Goal: Task Accomplishment & Management: Complete application form

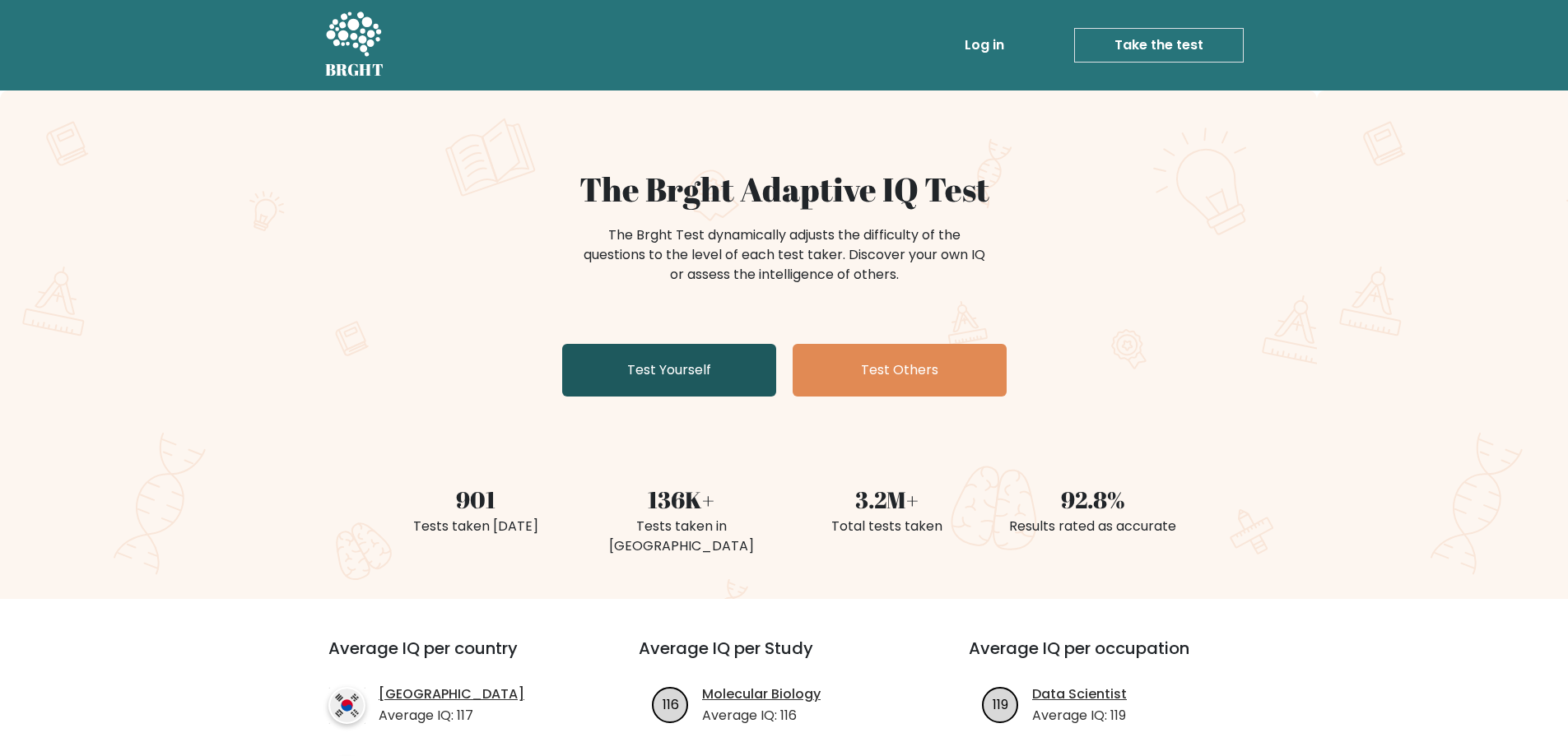
click at [671, 361] on link "Test Yourself" at bounding box center [669, 370] width 214 height 53
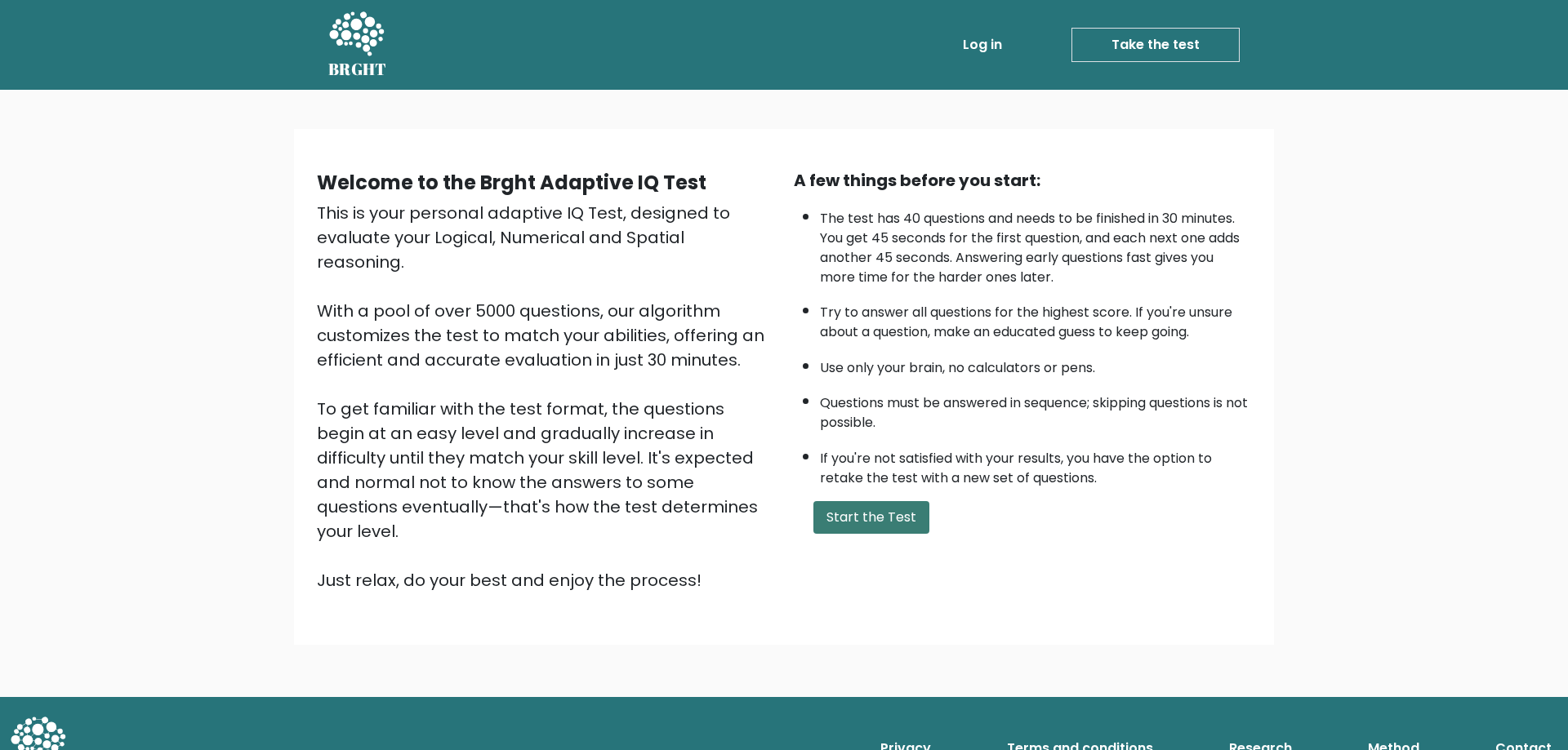
click at [846, 505] on button "Start the Test" at bounding box center [871, 518] width 116 height 33
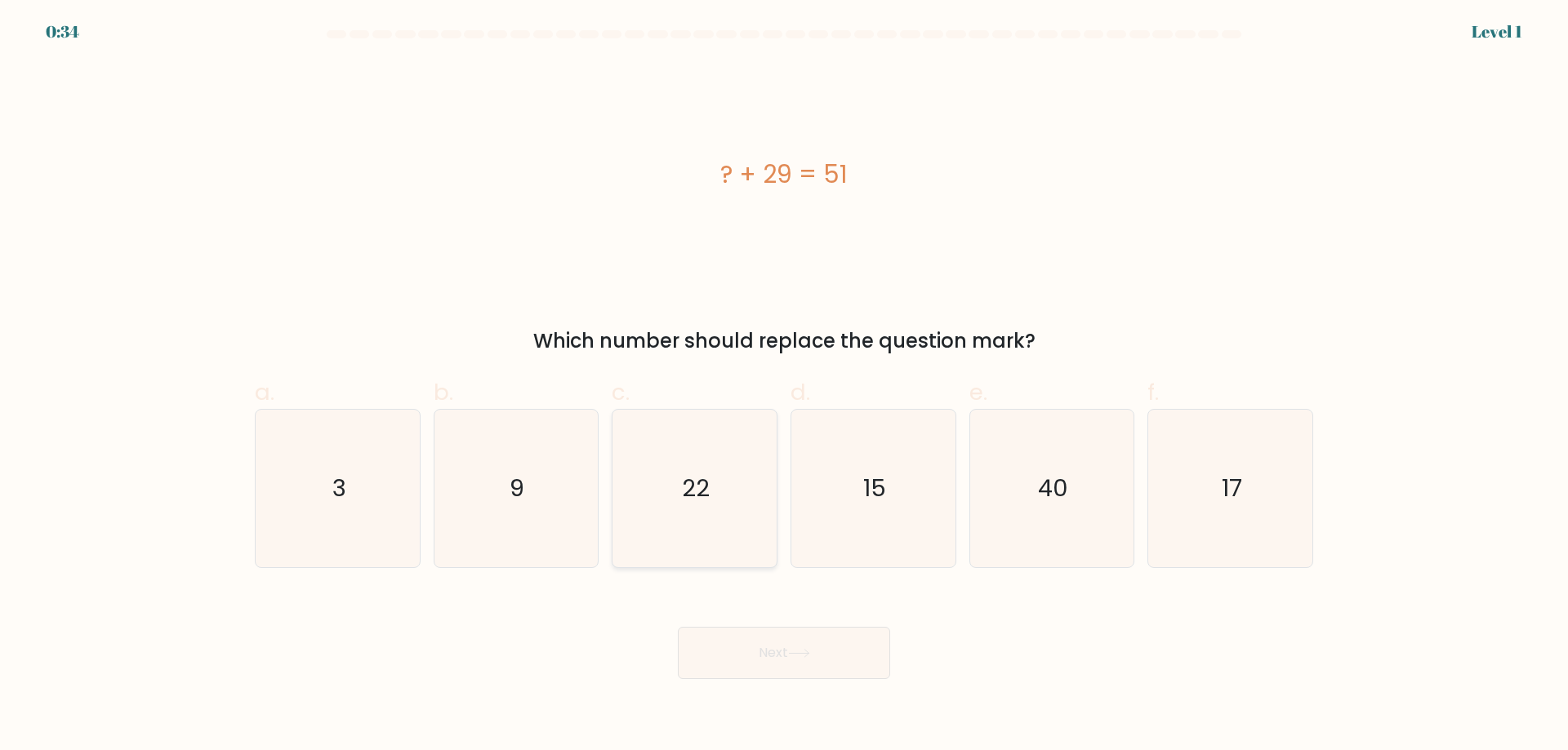
click at [733, 463] on icon "22" at bounding box center [694, 488] width 158 height 158
click at [784, 386] on input "c. 22" at bounding box center [784, 381] width 1 height 10
radio input "true"
click at [748, 652] on button "Next" at bounding box center [784, 653] width 212 height 53
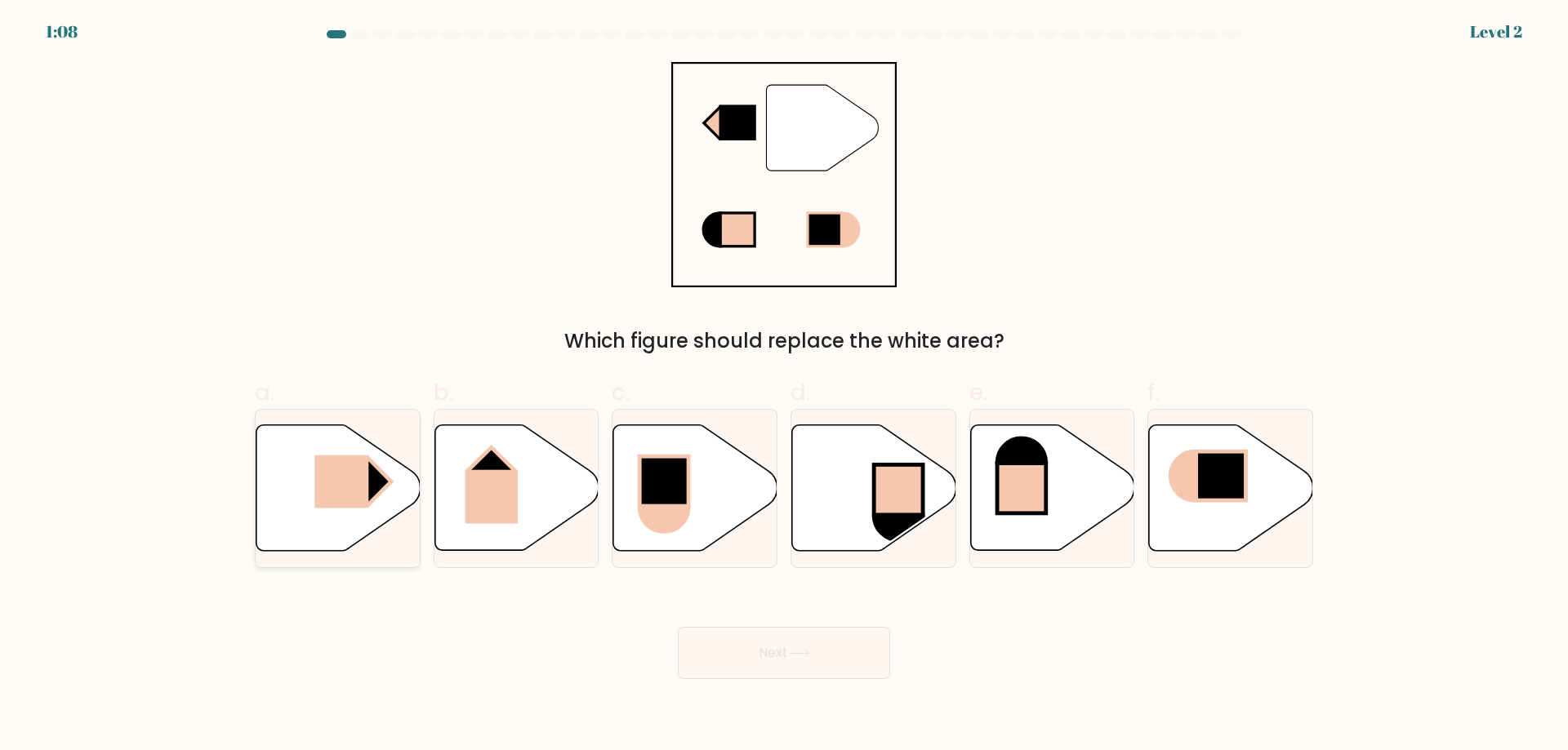
click at [366, 488] on rect at bounding box center [341, 482] width 54 height 53
click at [784, 386] on input "a." at bounding box center [784, 381] width 1 height 10
radio input "true"
click at [729, 650] on button "Next" at bounding box center [784, 653] width 212 height 53
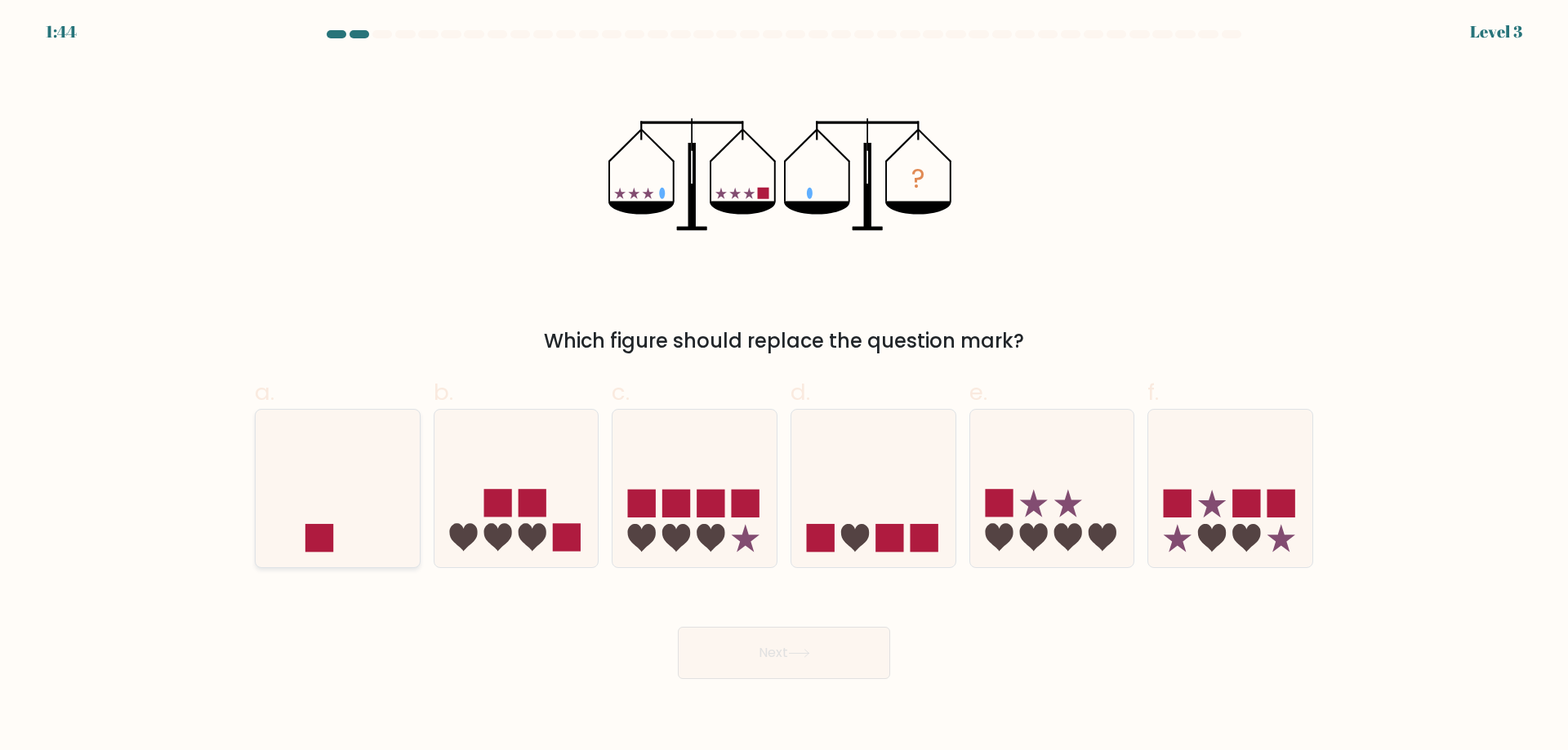
click at [369, 516] on icon at bounding box center [338, 487] width 165 height 135
click at [784, 386] on input "a." at bounding box center [784, 381] width 1 height 10
radio input "true"
click at [758, 674] on button "Next" at bounding box center [784, 653] width 212 height 53
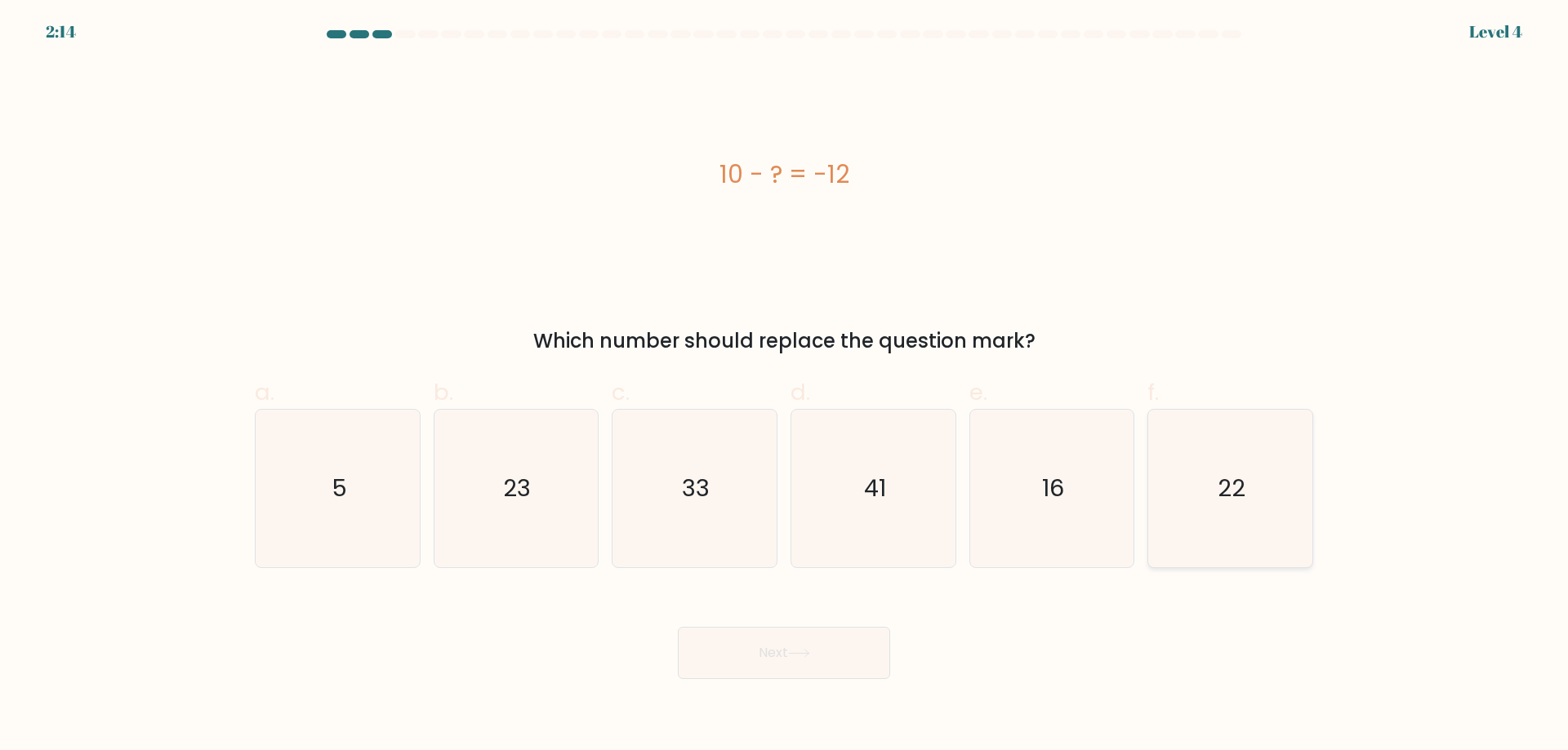
click at [1208, 546] on icon "22" at bounding box center [1230, 488] width 158 height 158
click at [785, 386] on input "f. 22" at bounding box center [784, 381] width 1 height 10
radio input "true"
click at [801, 650] on icon at bounding box center [800, 654] width 22 height 9
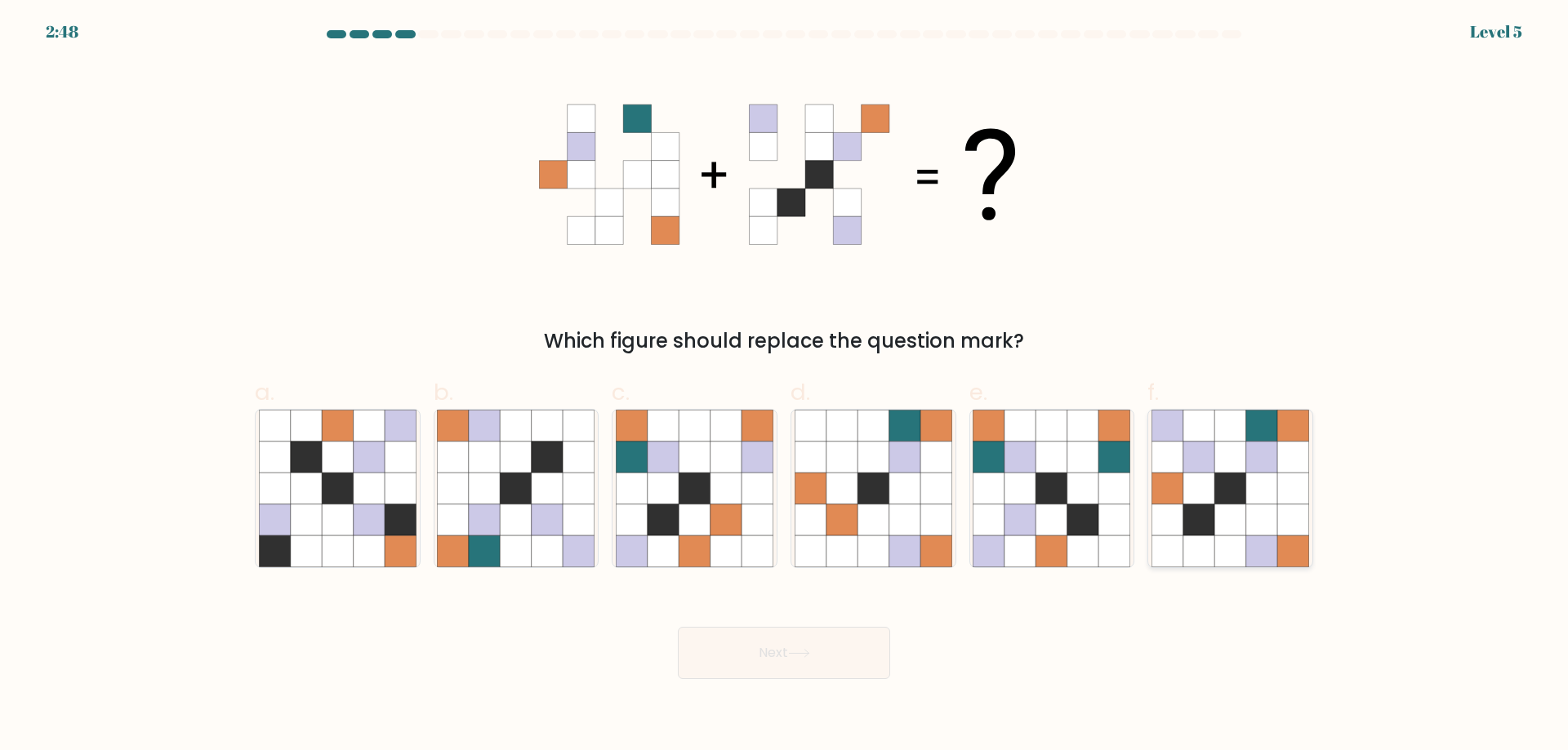
click at [1250, 495] on icon at bounding box center [1262, 488] width 31 height 31
click at [785, 386] on input "f." at bounding box center [784, 381] width 1 height 10
radio input "true"
click at [866, 633] on button "Next" at bounding box center [784, 653] width 212 height 53
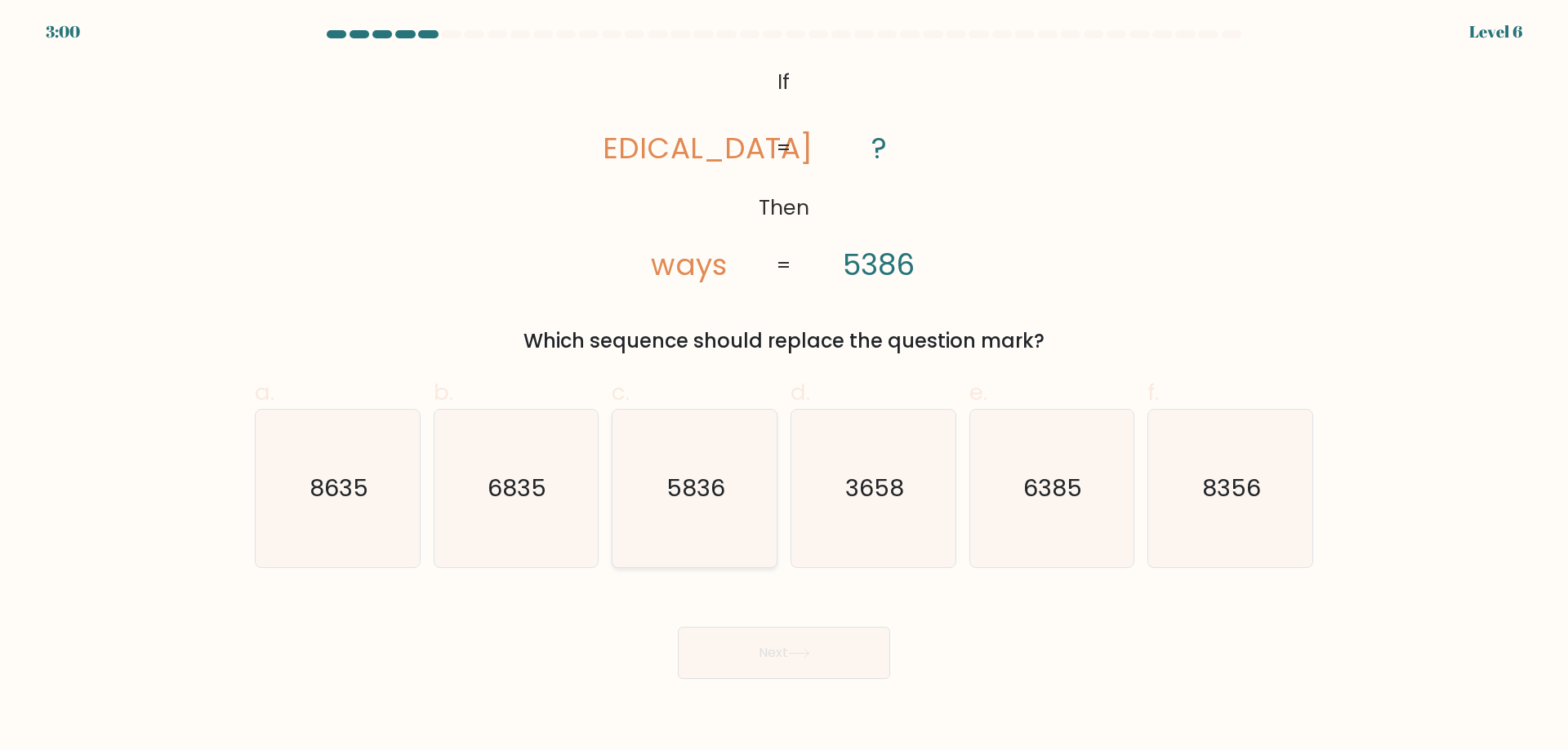
drag, startPoint x: 660, startPoint y: 495, endPoint x: 662, endPoint y: 533, distance: 38.1
click at [662, 533] on icon "5836" at bounding box center [694, 488] width 158 height 158
click at [784, 386] on input "c. 5836" at bounding box center [784, 381] width 1 height 10
radio input "true"
click at [755, 669] on button "Next" at bounding box center [784, 653] width 212 height 53
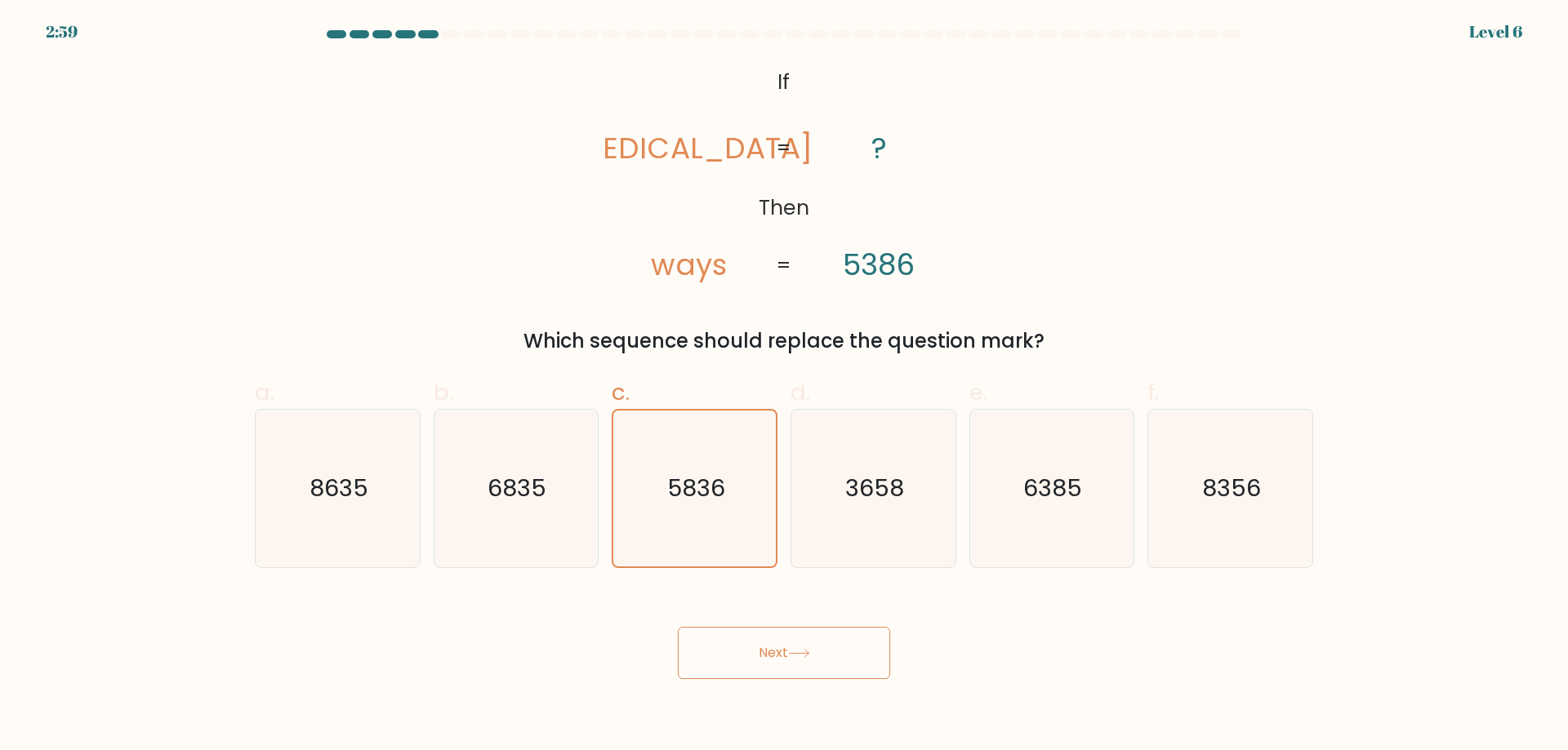
click at [759, 663] on button "Next" at bounding box center [784, 653] width 212 height 53
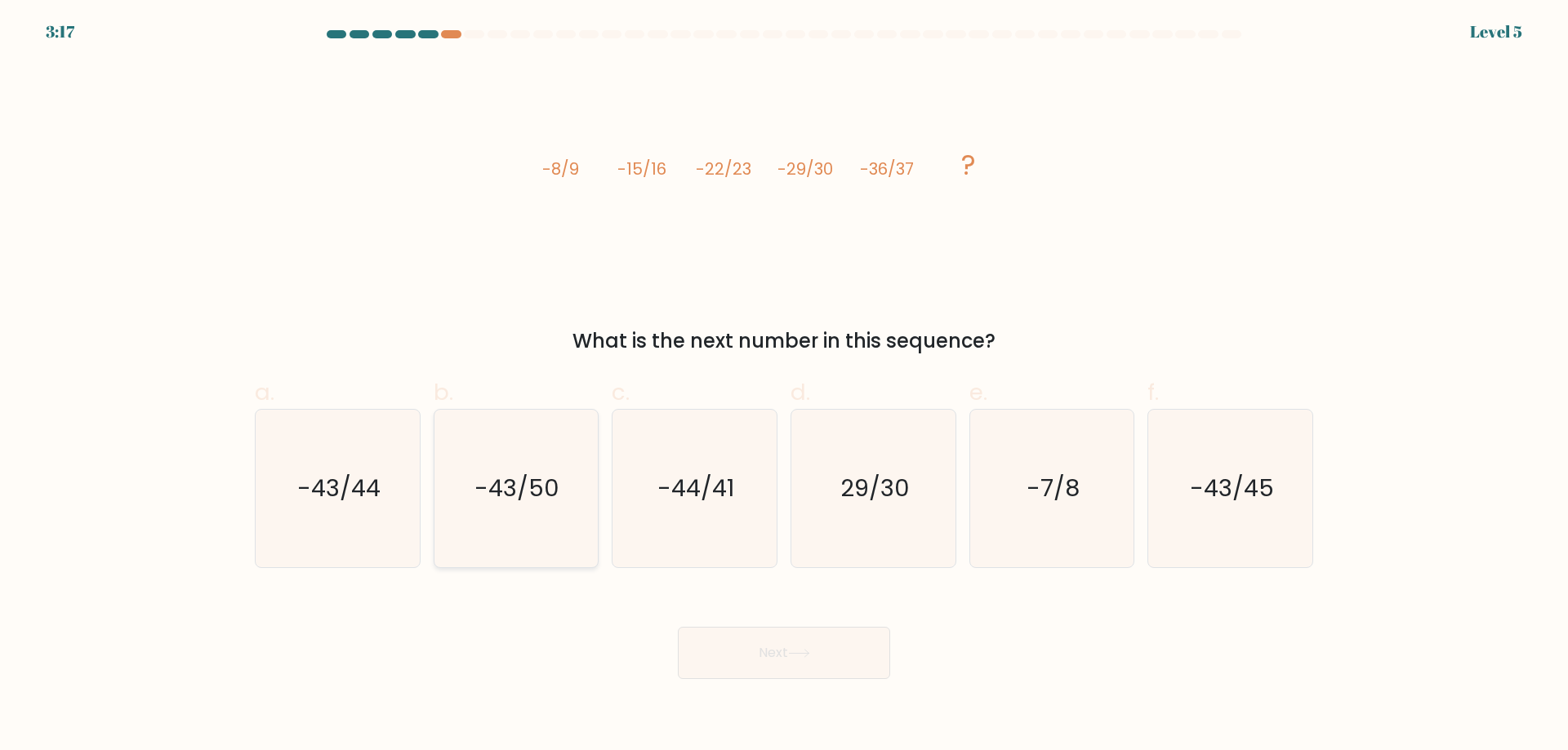
click at [520, 437] on icon "-43/50" at bounding box center [515, 488] width 158 height 158
click at [784, 386] on input "b. -43/50" at bounding box center [784, 381] width 1 height 10
radio input "true"
click at [1254, 540] on icon "-43/45" at bounding box center [1230, 488] width 158 height 158
click at [785, 386] on input "f. -43/45" at bounding box center [784, 381] width 1 height 10
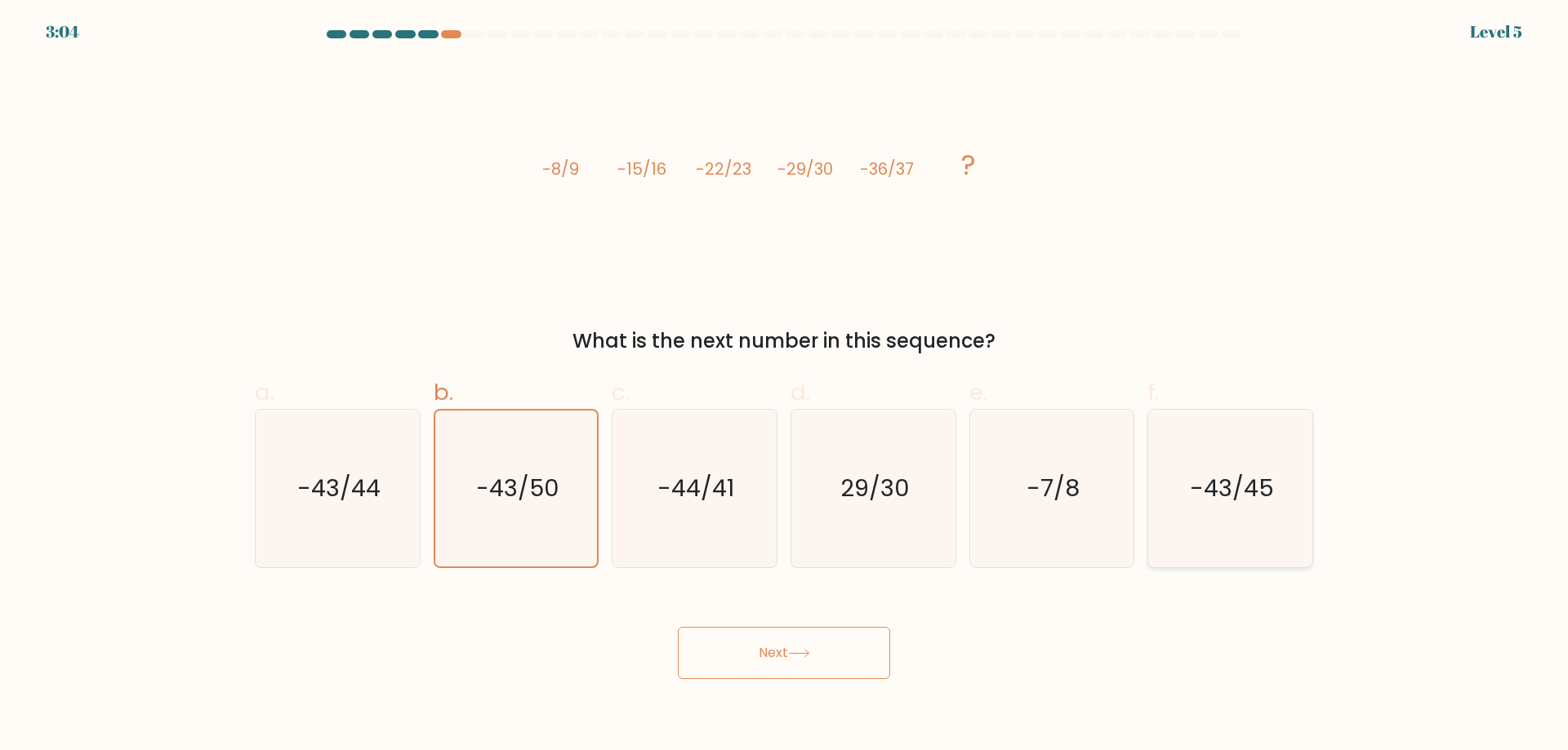
radio input "true"
click at [801, 675] on button "Next" at bounding box center [784, 653] width 212 height 53
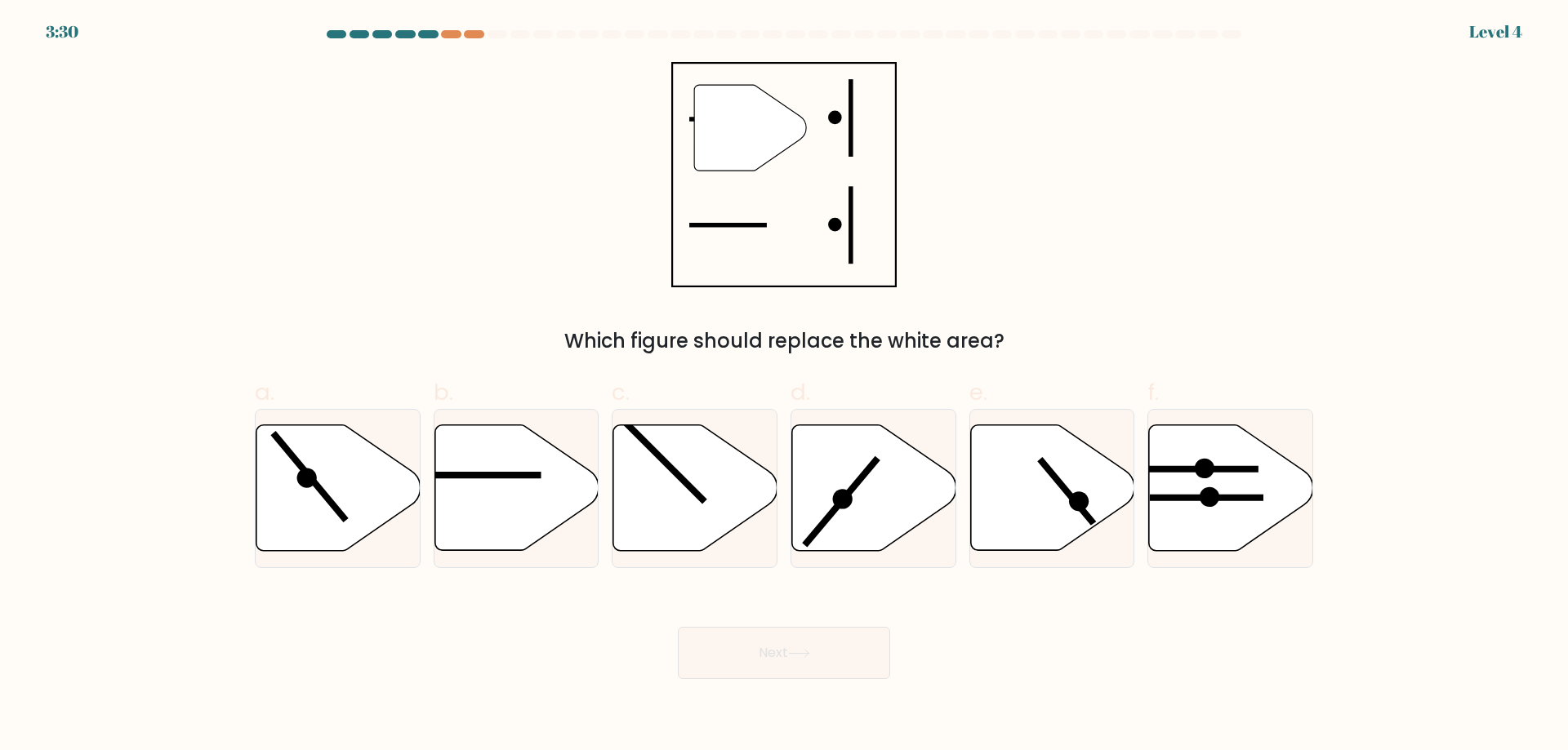
drag, startPoint x: 495, startPoint y: 443, endPoint x: 768, endPoint y: 581, distance: 305.9
click at [506, 444] on icon at bounding box center [516, 488] width 165 height 126
click at [784, 386] on input "b." at bounding box center [784, 381] width 1 height 10
radio input "true"
click at [823, 658] on button "Next" at bounding box center [784, 653] width 212 height 53
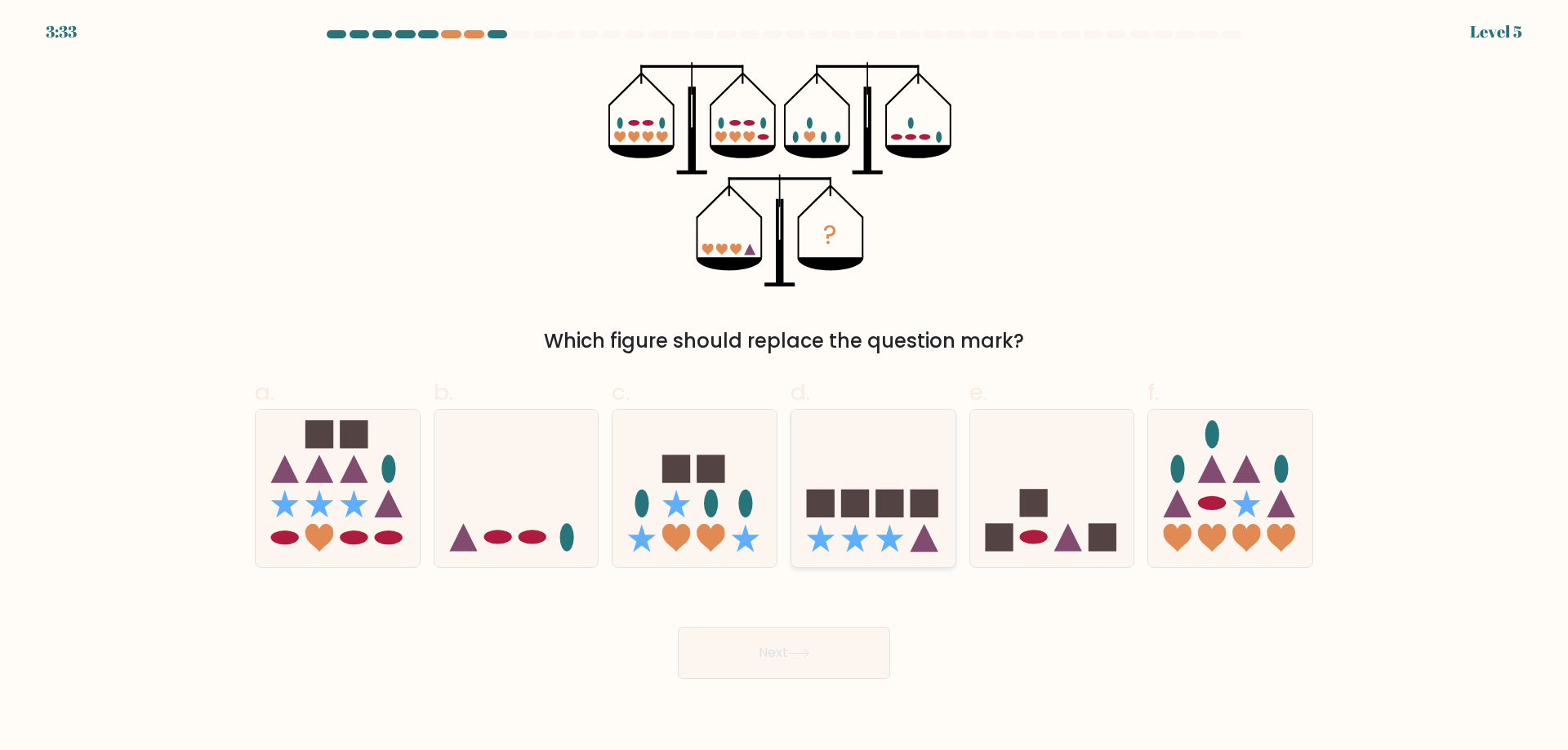
click at [832, 425] on icon at bounding box center [874, 487] width 165 height 135
click at [785, 386] on input "d." at bounding box center [784, 381] width 1 height 10
radio input "true"
drag, startPoint x: 837, startPoint y: 648, endPoint x: 852, endPoint y: 635, distance: 19.8
click at [836, 648] on button "Next" at bounding box center [784, 653] width 212 height 53
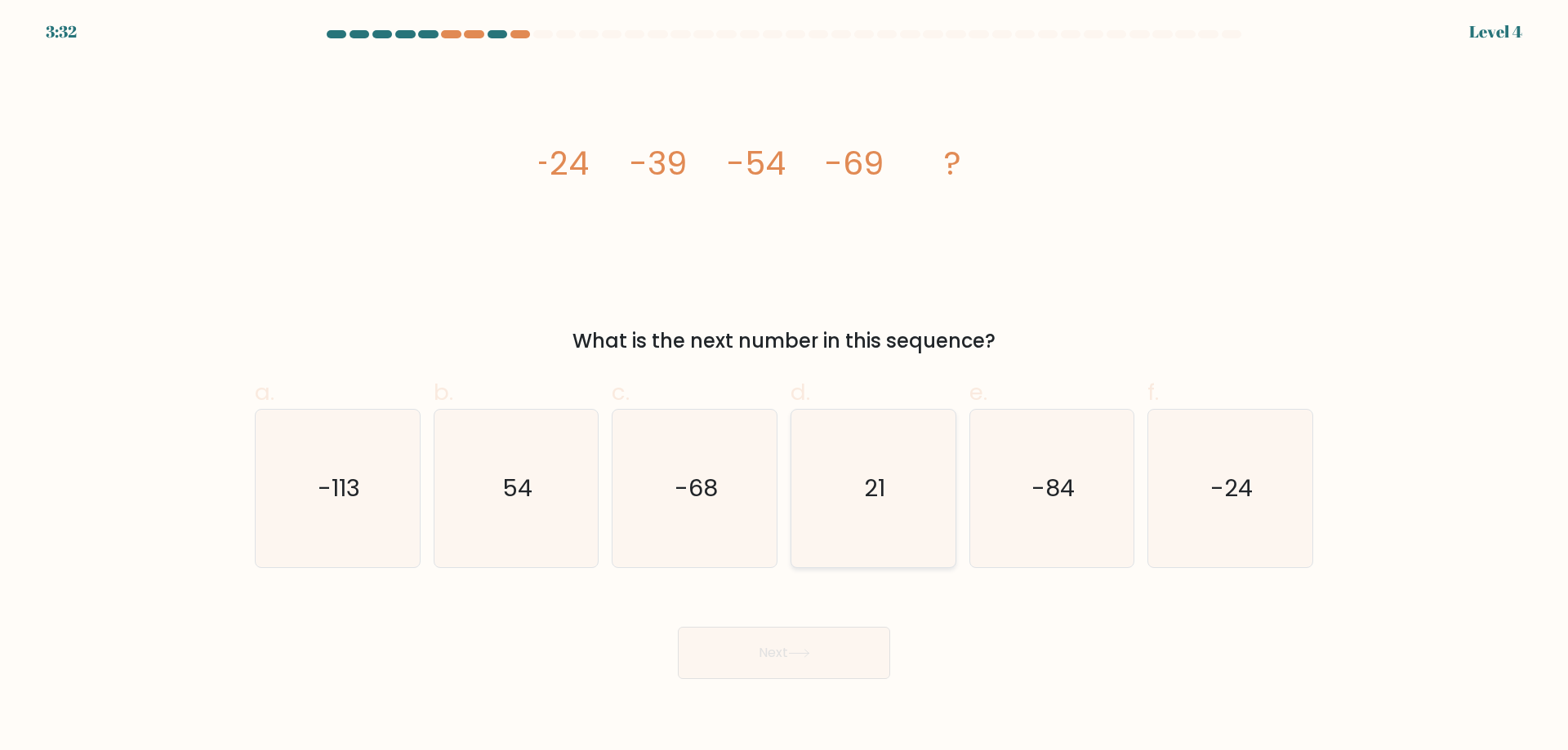
click at [870, 493] on text "21" at bounding box center [874, 488] width 22 height 33
click at [785, 386] on input "d. 21" at bounding box center [784, 381] width 1 height 10
radio input "true"
click at [842, 650] on button "Next" at bounding box center [784, 653] width 212 height 53
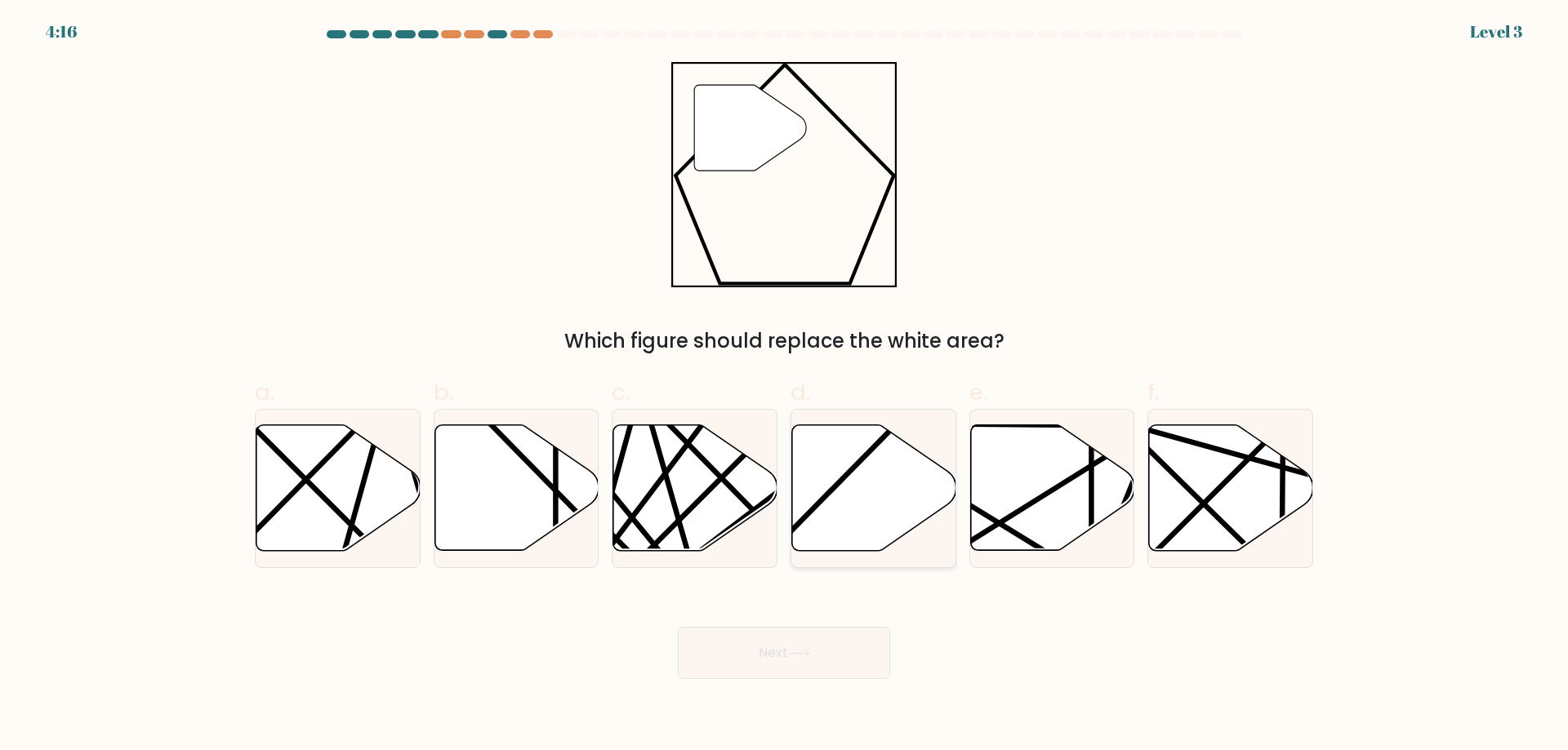
click at [875, 517] on icon at bounding box center [874, 488] width 165 height 126
click at [785, 386] on input "d." at bounding box center [784, 381] width 1 height 10
radio input "true"
drag, startPoint x: 792, startPoint y: 653, endPoint x: 847, endPoint y: 614, distance: 67.4
click at [798, 650] on button "Next" at bounding box center [784, 653] width 212 height 53
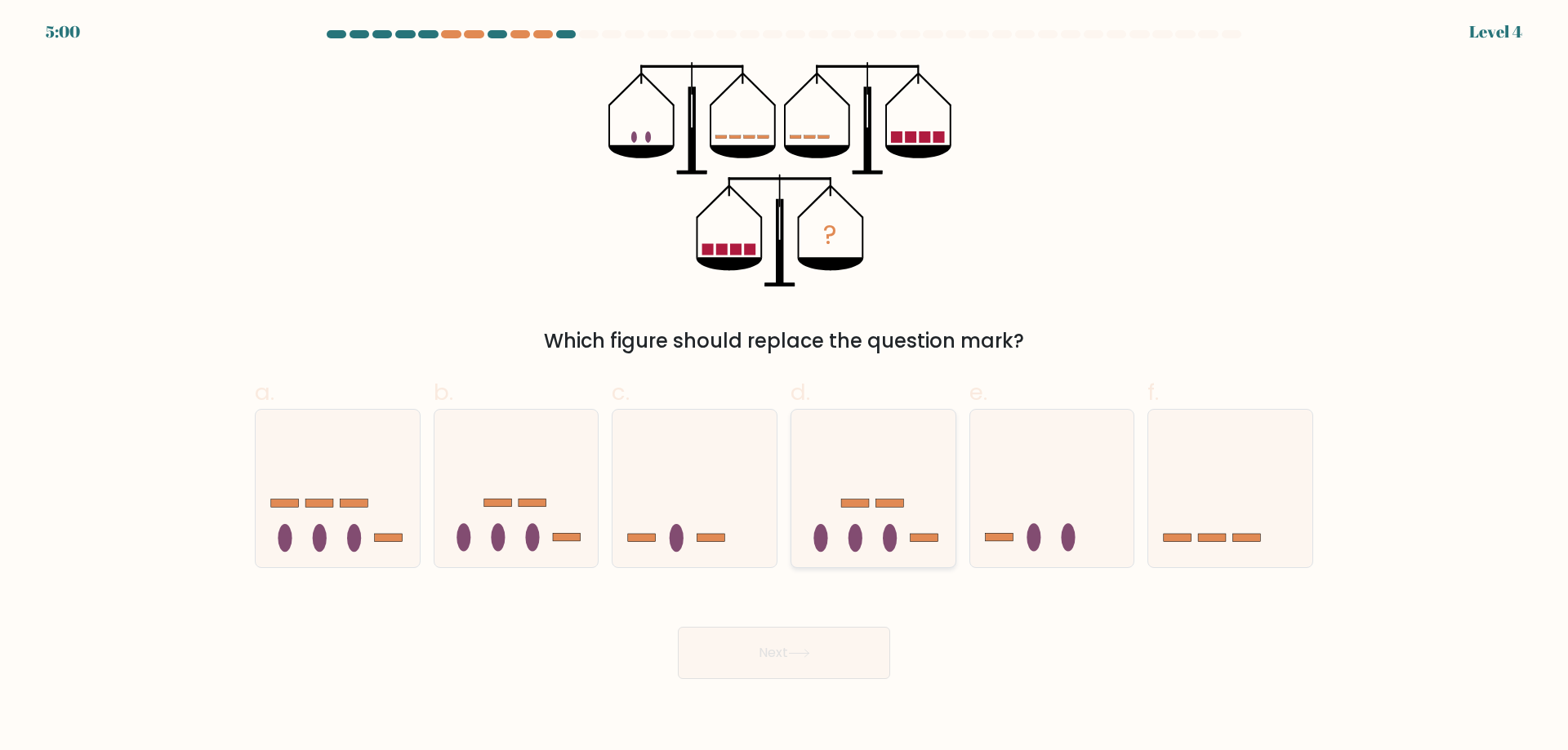
drag, startPoint x: 874, startPoint y: 553, endPoint x: 887, endPoint y: 539, distance: 19.1
click at [892, 501] on icon at bounding box center [874, 487] width 165 height 135
click at [785, 386] on input "d." at bounding box center [784, 381] width 1 height 10
radio input "true"
drag, startPoint x: 818, startPoint y: 632, endPoint x: 815, endPoint y: 653, distance: 21.2
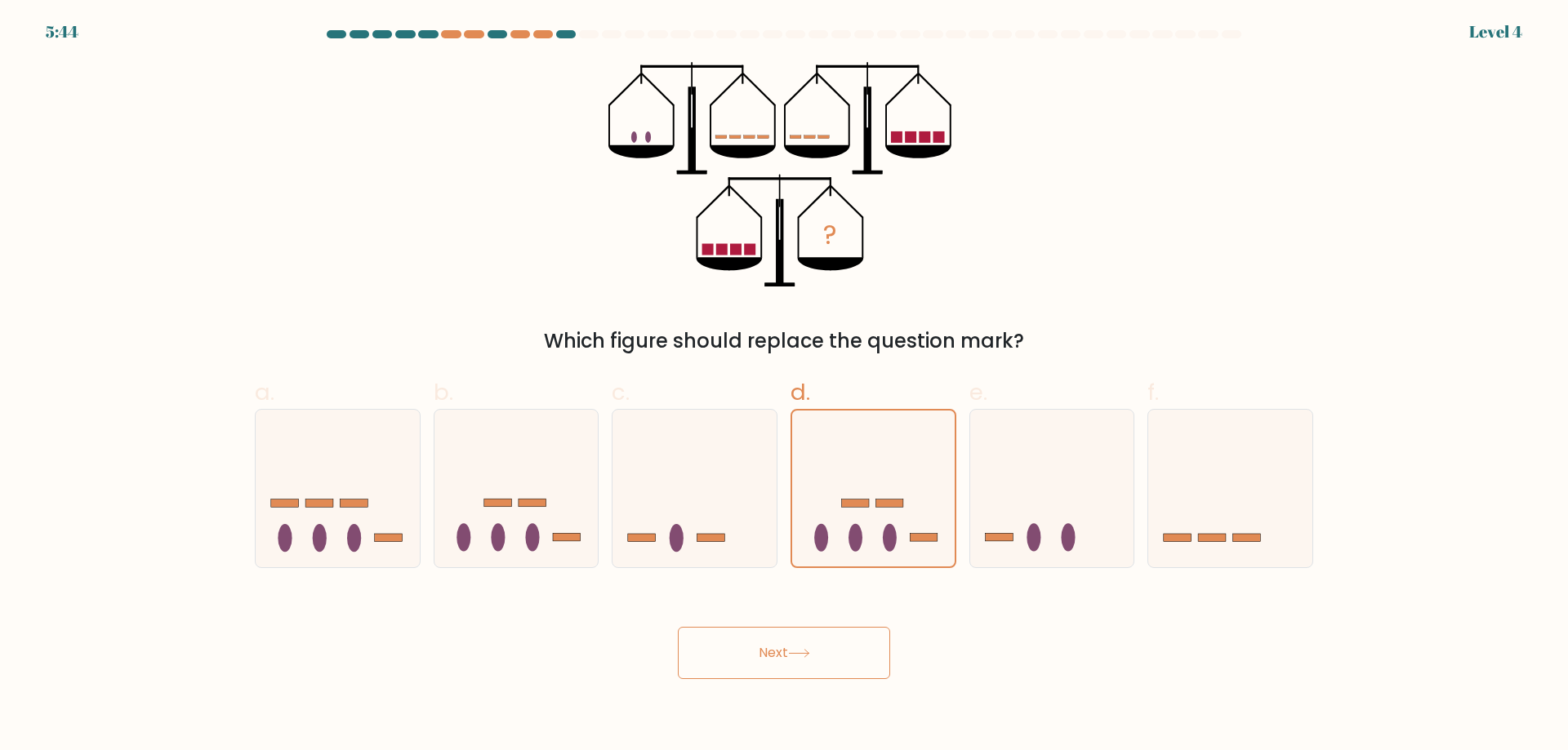
drag, startPoint x: 815, startPoint y: 653, endPoint x: 831, endPoint y: 642, distance: 19.4
click at [818, 651] on button "Next" at bounding box center [784, 653] width 212 height 53
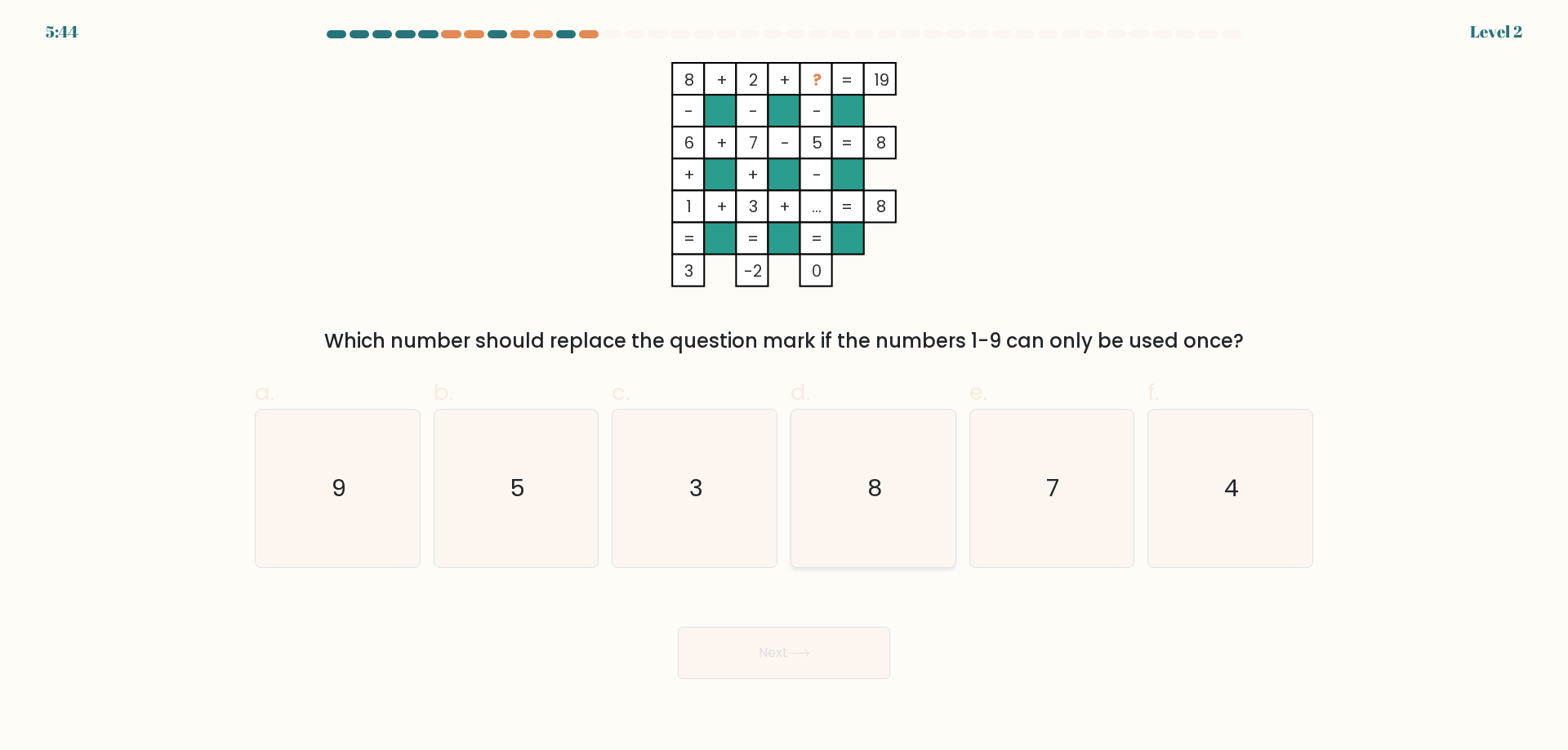
click at [862, 467] on icon "8" at bounding box center [873, 488] width 158 height 158
click at [785, 386] on input "d. 8" at bounding box center [784, 381] width 1 height 10
radio input "true"
click at [824, 654] on button "Next" at bounding box center [784, 653] width 212 height 53
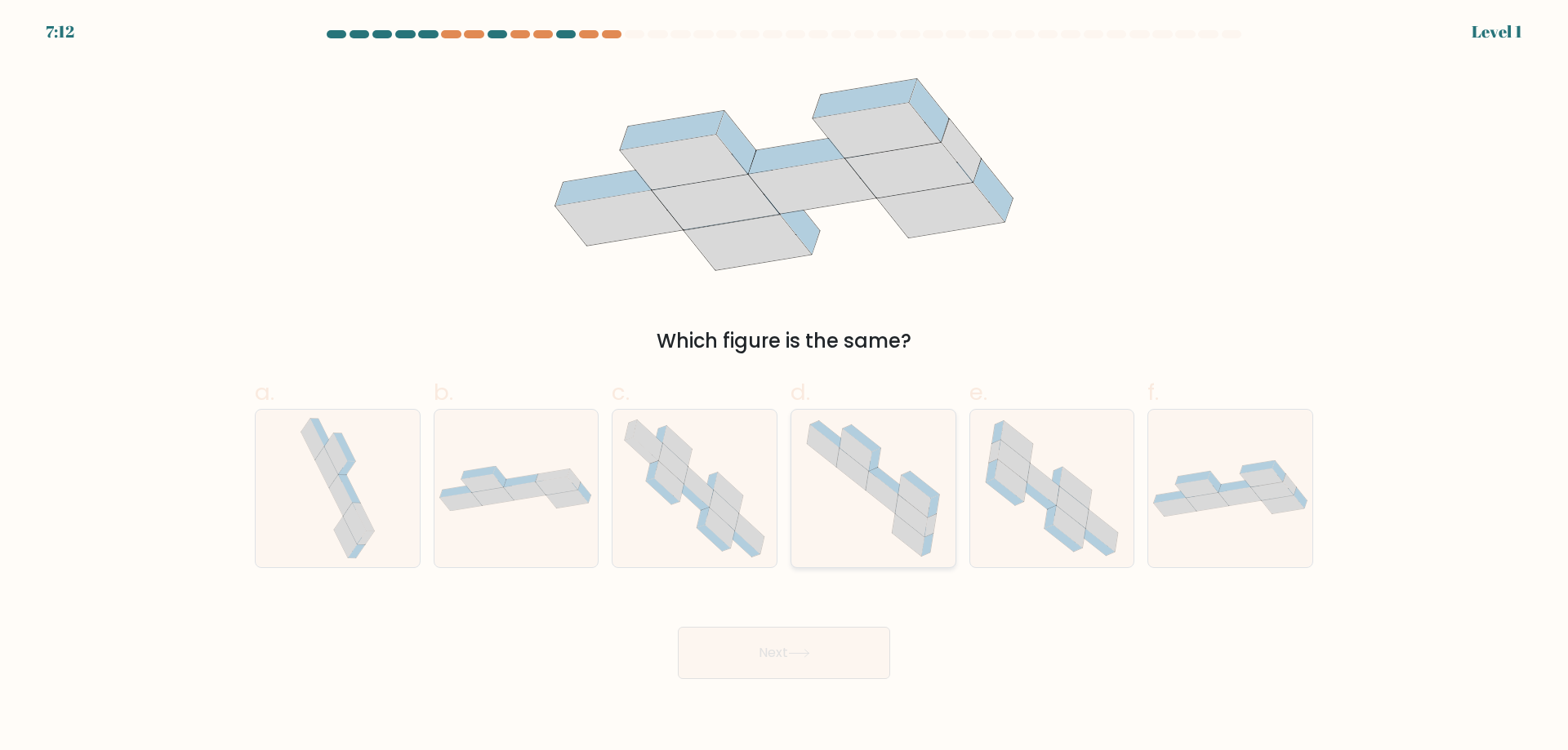
click at [840, 536] on icon at bounding box center [873, 488] width 158 height 158
click at [785, 386] on input "d." at bounding box center [784, 381] width 1 height 10
radio input "true"
click at [814, 631] on button "Next" at bounding box center [784, 653] width 212 height 53
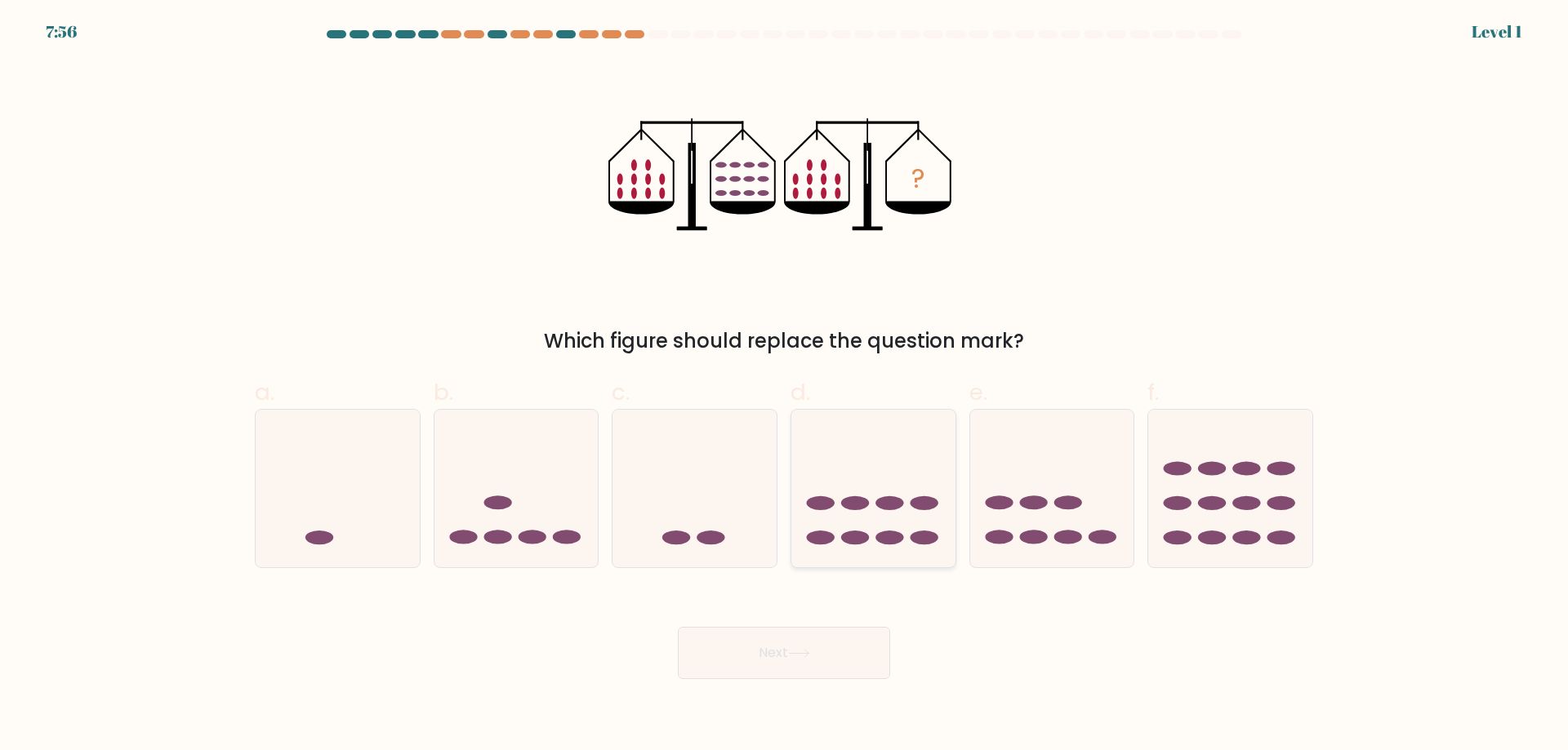
click at [866, 504] on ellipse at bounding box center [855, 503] width 28 height 14
click at [785, 386] on input "d." at bounding box center [784, 381] width 1 height 10
radio input "true"
click at [835, 647] on button "Next" at bounding box center [784, 653] width 212 height 53
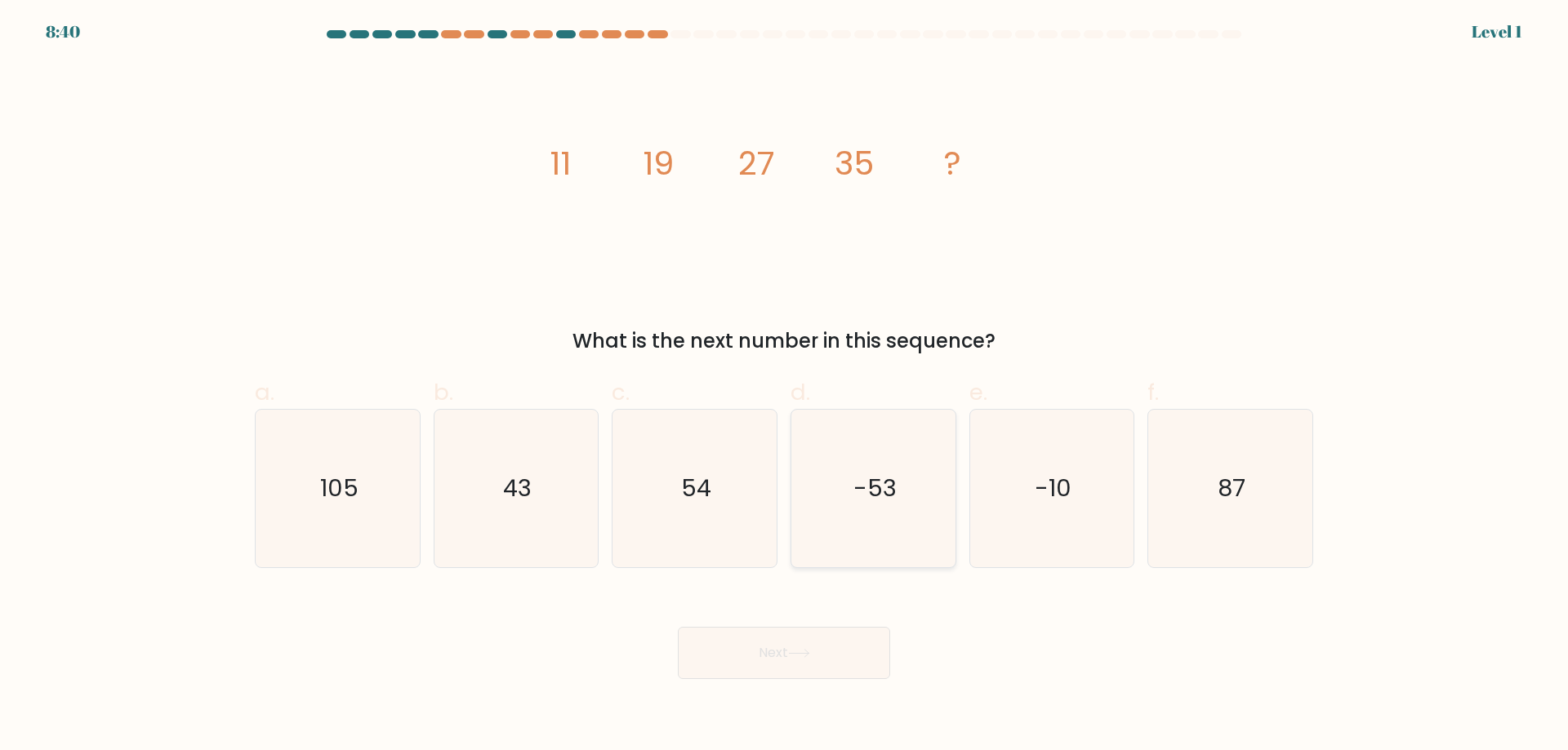
drag, startPoint x: 852, startPoint y: 506, endPoint x: 849, endPoint y: 541, distance: 35.1
click at [852, 508] on icon "-53" at bounding box center [873, 488] width 158 height 158
click at [785, 386] on input "d. -53" at bounding box center [784, 381] width 1 height 10
radio input "true"
drag, startPoint x: 824, startPoint y: 629, endPoint x: 859, endPoint y: 525, distance: 109.7
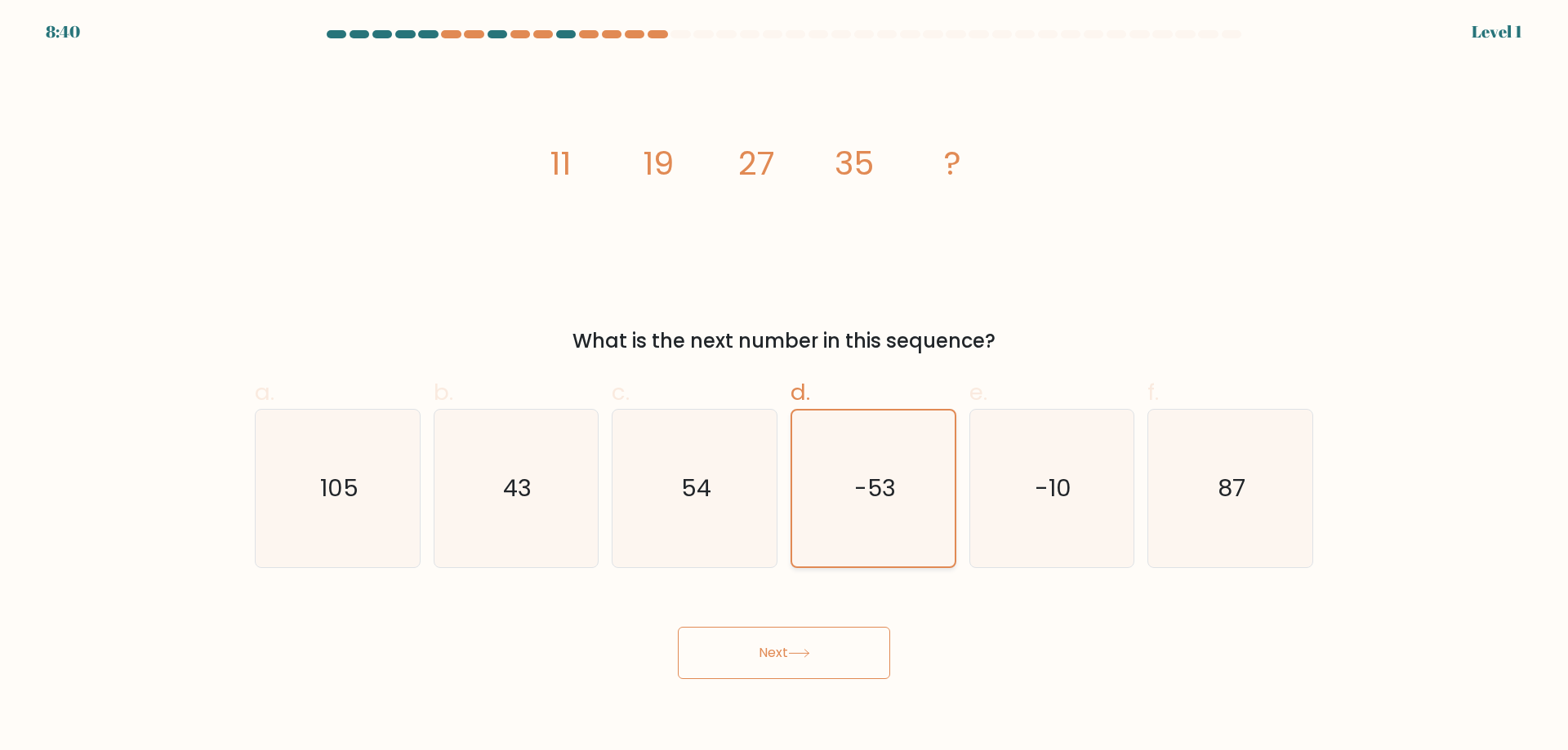
click at [827, 622] on div "Next" at bounding box center [783, 633] width 1078 height 91
drag, startPoint x: 824, startPoint y: 635, endPoint x: 838, endPoint y: 576, distance: 60.6
click at [826, 634] on button "Next" at bounding box center [784, 653] width 212 height 53
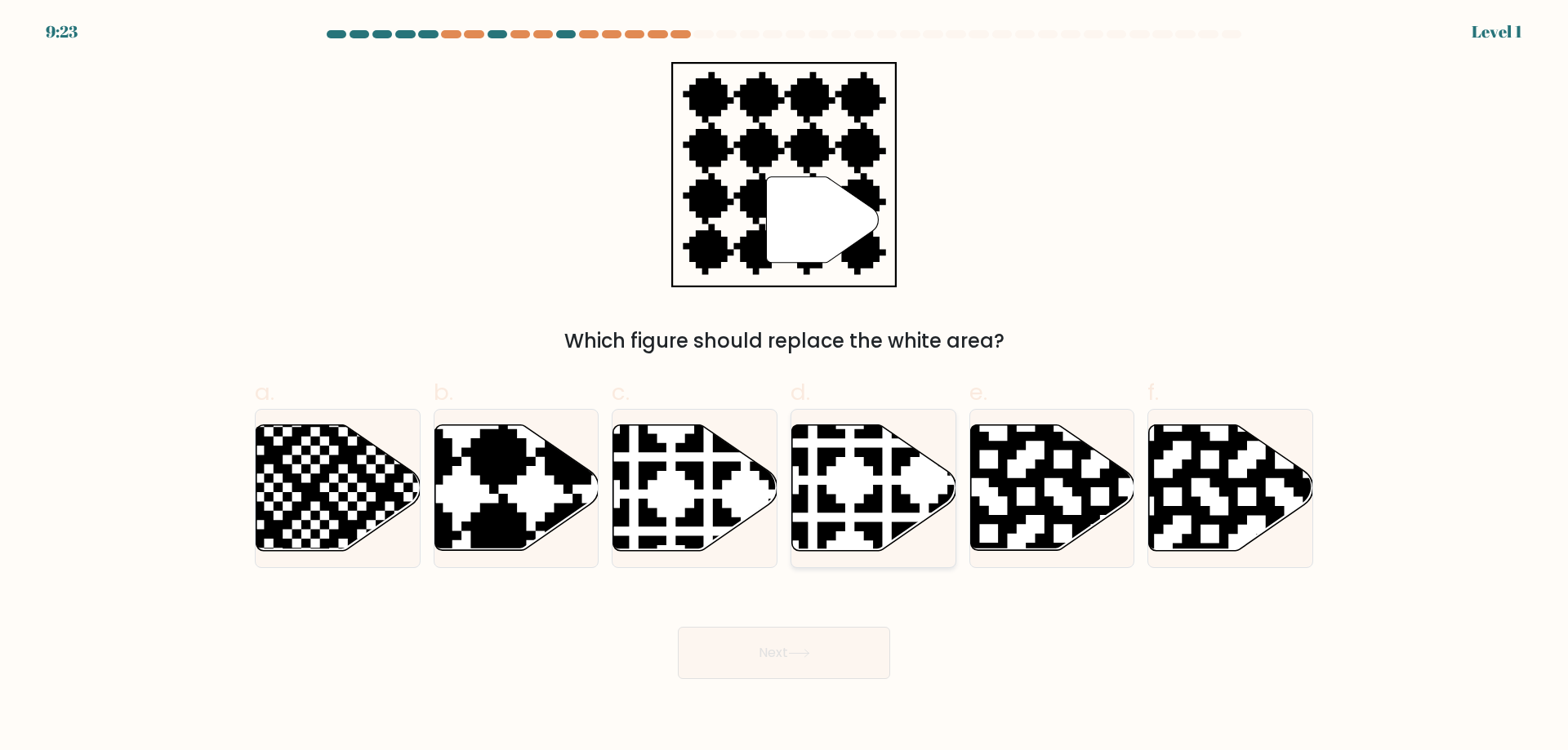
click at [843, 543] on icon at bounding box center [874, 488] width 165 height 126
click at [785, 386] on input "d." at bounding box center [784, 381] width 1 height 10
radio input "true"
click at [820, 650] on button "Next" at bounding box center [784, 653] width 212 height 53
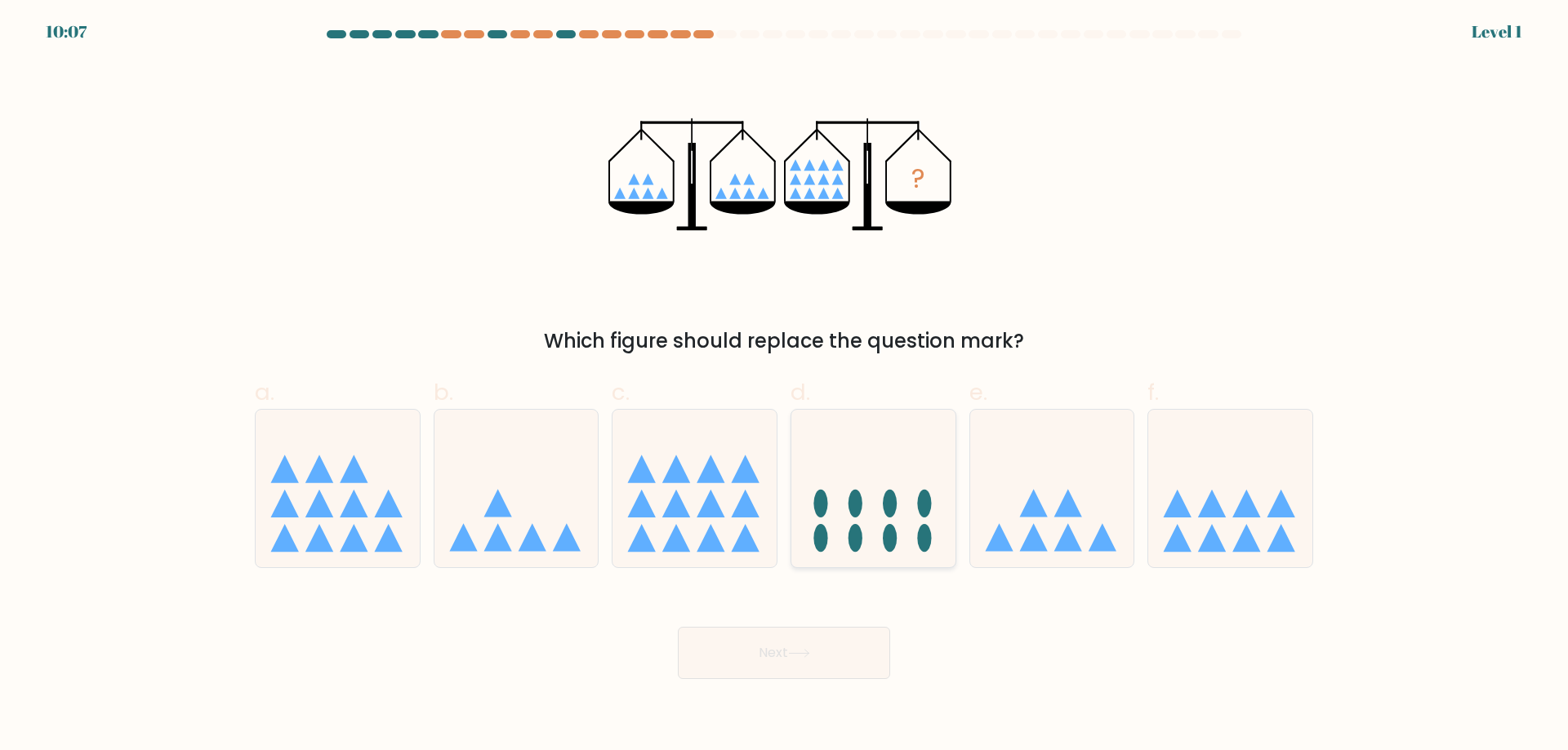
click at [845, 535] on icon at bounding box center [874, 487] width 165 height 135
click at [785, 386] on input "d." at bounding box center [784, 381] width 1 height 10
radio input "true"
click at [822, 661] on button "Next" at bounding box center [784, 653] width 212 height 53
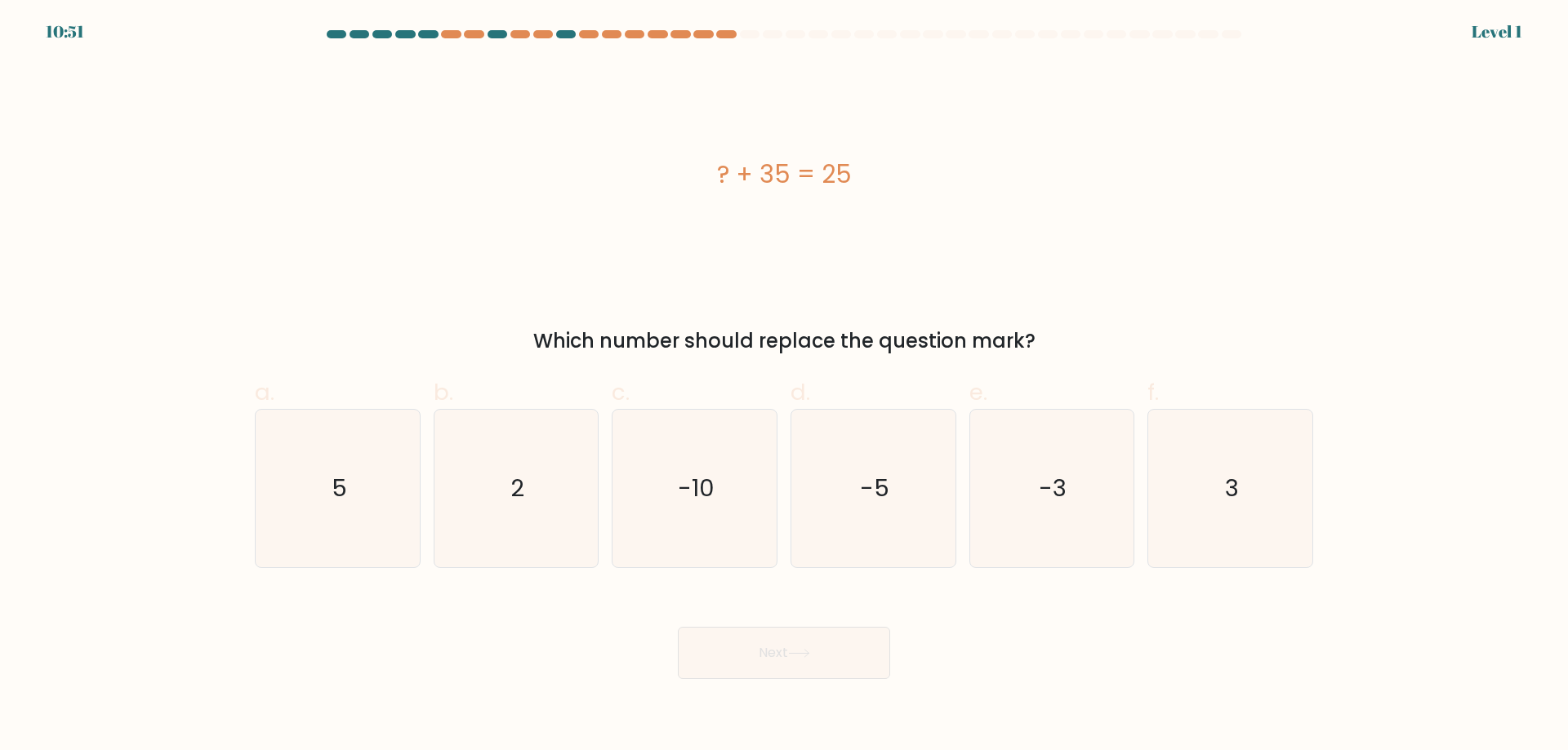
click at [840, 521] on icon "-5" at bounding box center [873, 488] width 158 height 158
click at [785, 386] on input "d. -5" at bounding box center [784, 381] width 1 height 10
radio input "true"
click at [818, 654] on button "Next" at bounding box center [784, 653] width 212 height 53
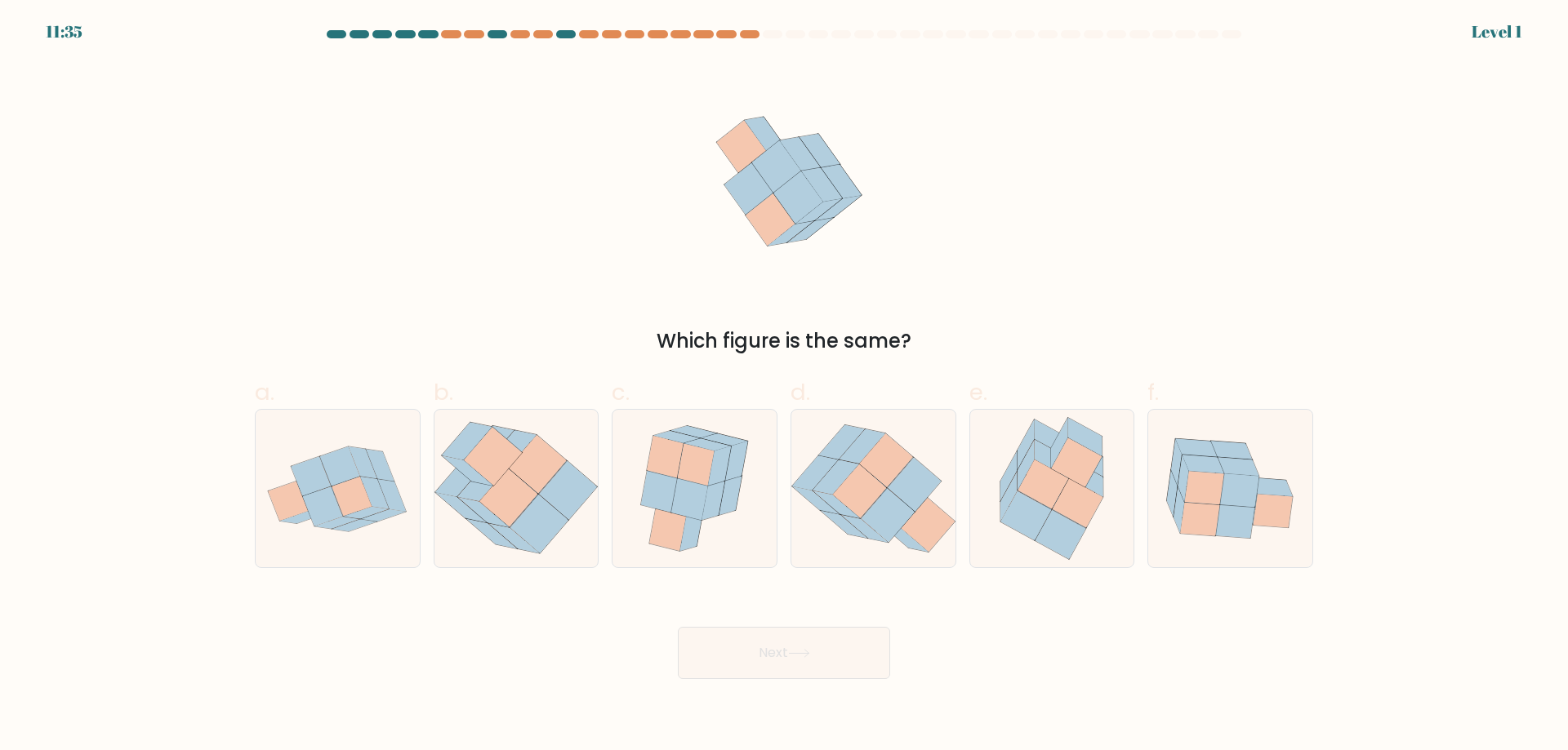
click at [849, 541] on icon at bounding box center [874, 488] width 165 height 143
click at [785, 386] on input "d." at bounding box center [784, 381] width 1 height 10
radio input "true"
click at [837, 637] on button "Next" at bounding box center [784, 653] width 212 height 53
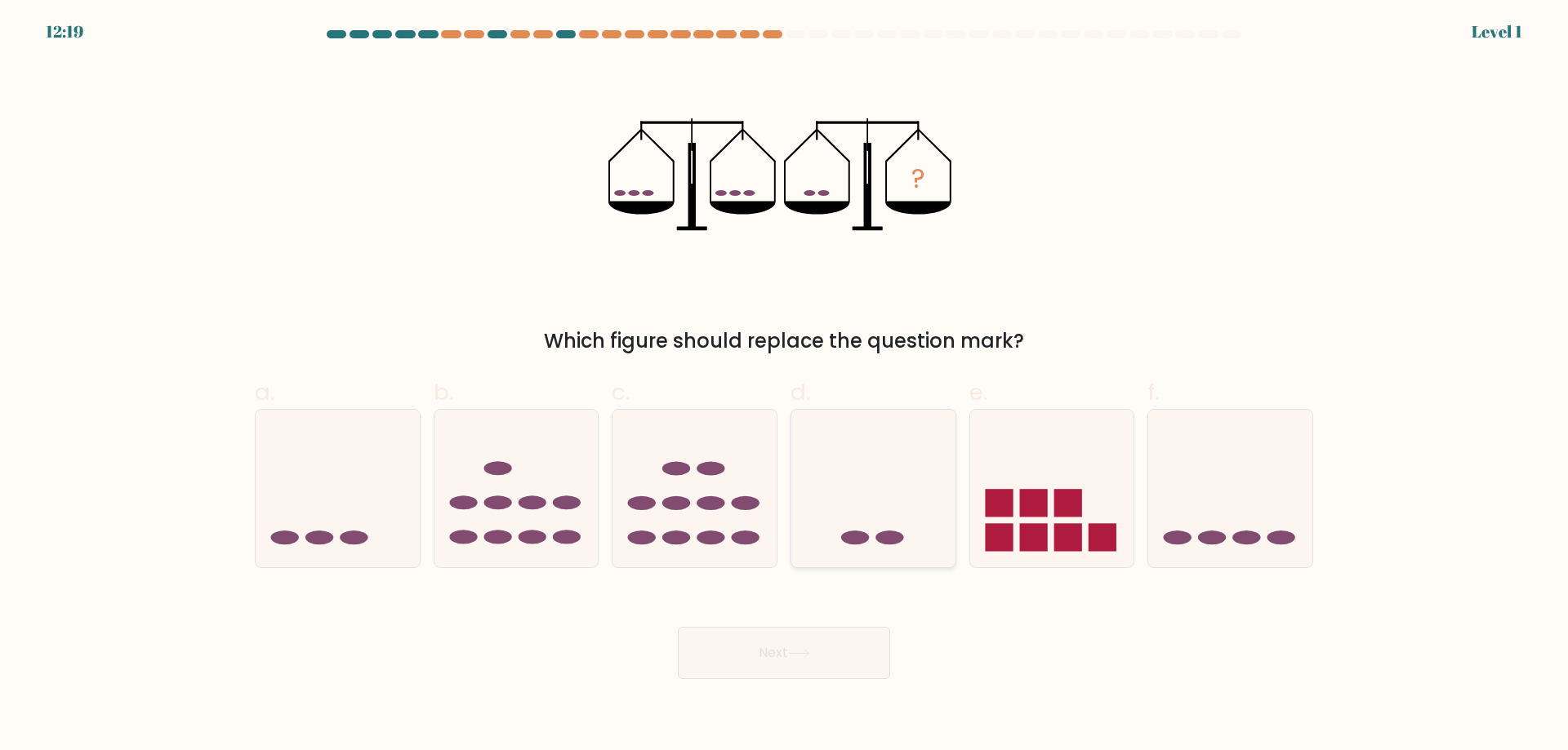
click at [866, 513] on icon at bounding box center [874, 487] width 165 height 135
click at [785, 386] on input "d." at bounding box center [784, 381] width 1 height 10
radio input "true"
click at [834, 647] on button "Next" at bounding box center [784, 653] width 212 height 53
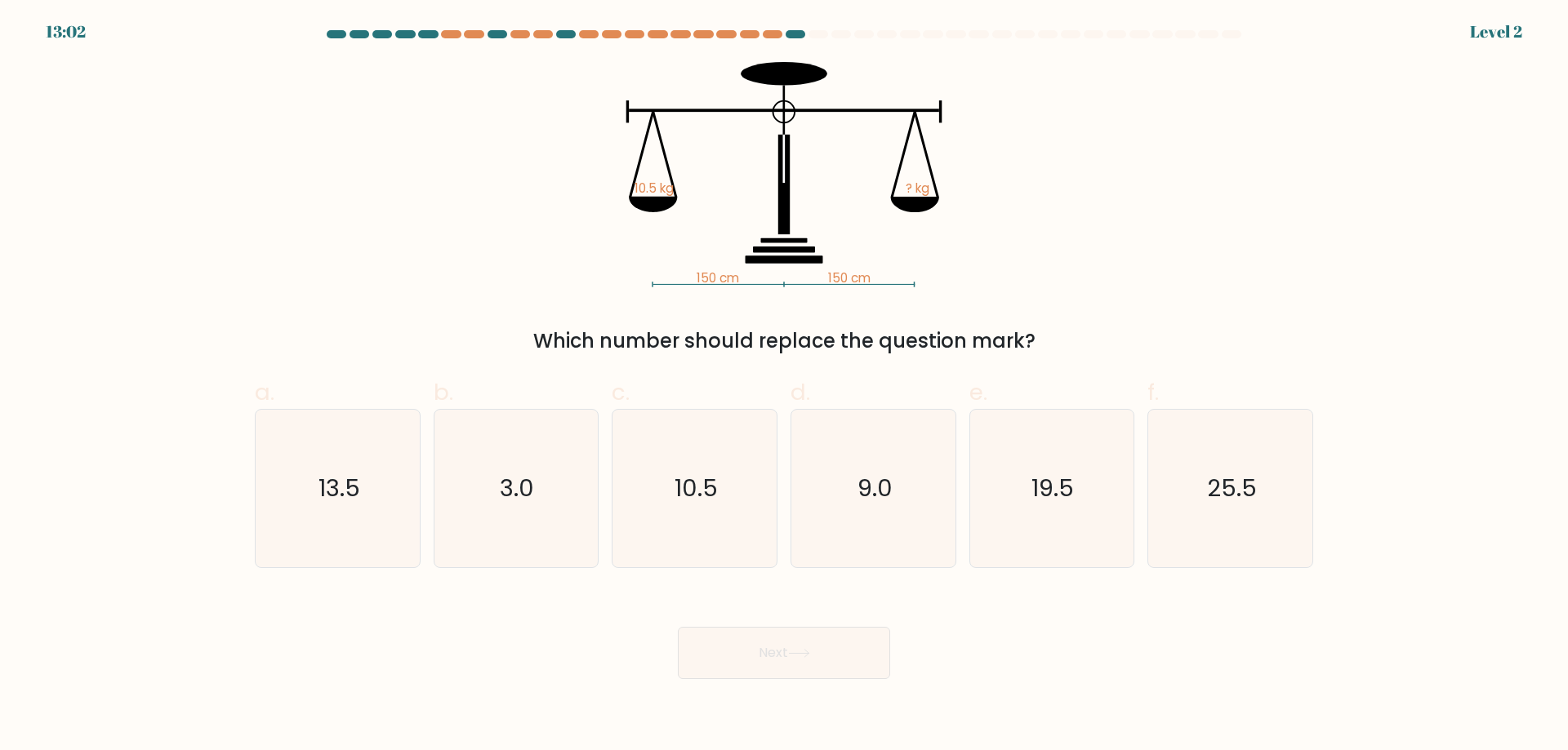
click at [870, 522] on icon "9.0" at bounding box center [873, 488] width 158 height 158
click at [785, 386] on input "d. 9.0" at bounding box center [784, 381] width 1 height 10
radio input "true"
click at [848, 661] on button "Next" at bounding box center [784, 653] width 212 height 53
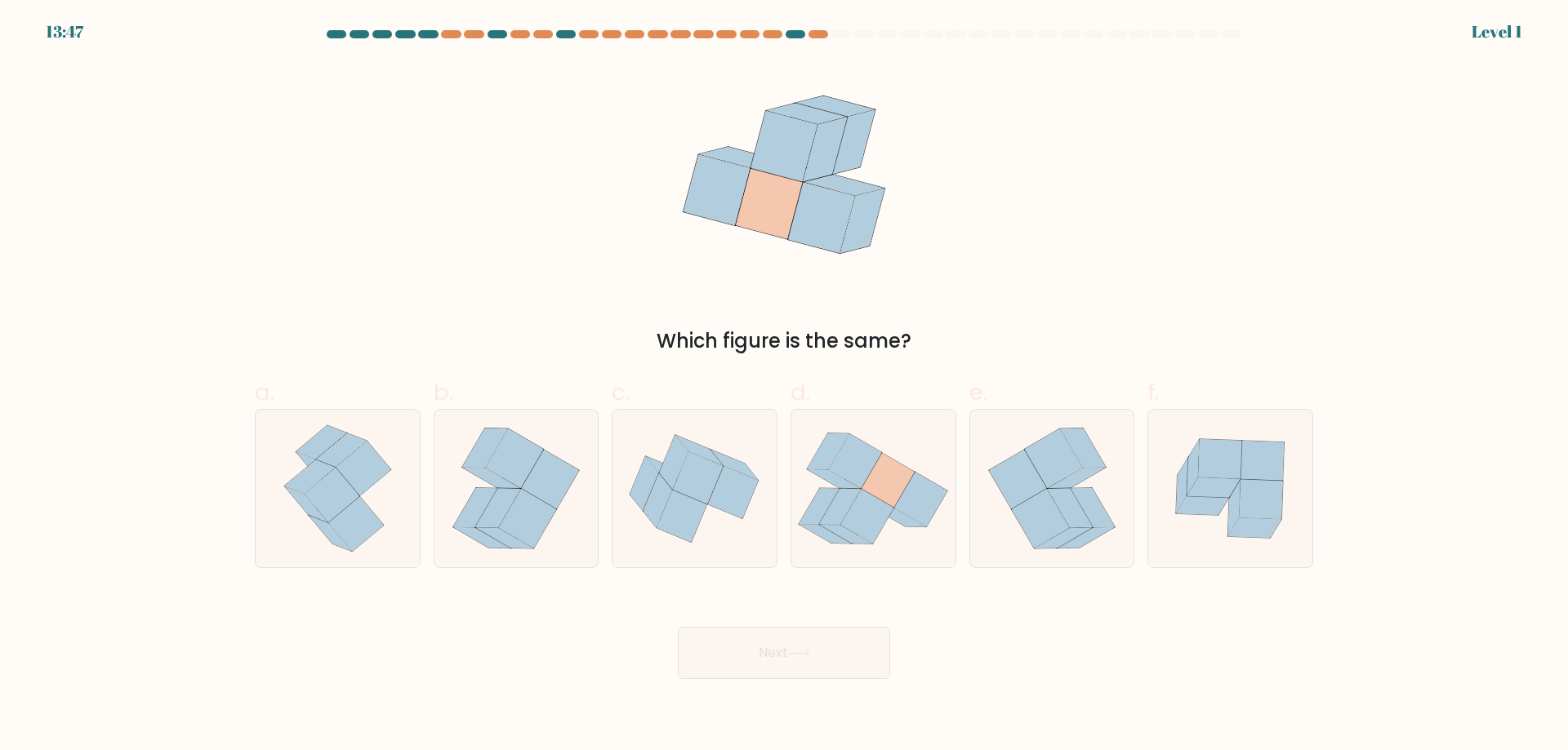
click at [877, 501] on icon at bounding box center [867, 517] width 53 height 55
click at [785, 386] on input "d." at bounding box center [784, 381] width 1 height 10
radio input "true"
click at [843, 628] on button "Next" at bounding box center [784, 653] width 212 height 53
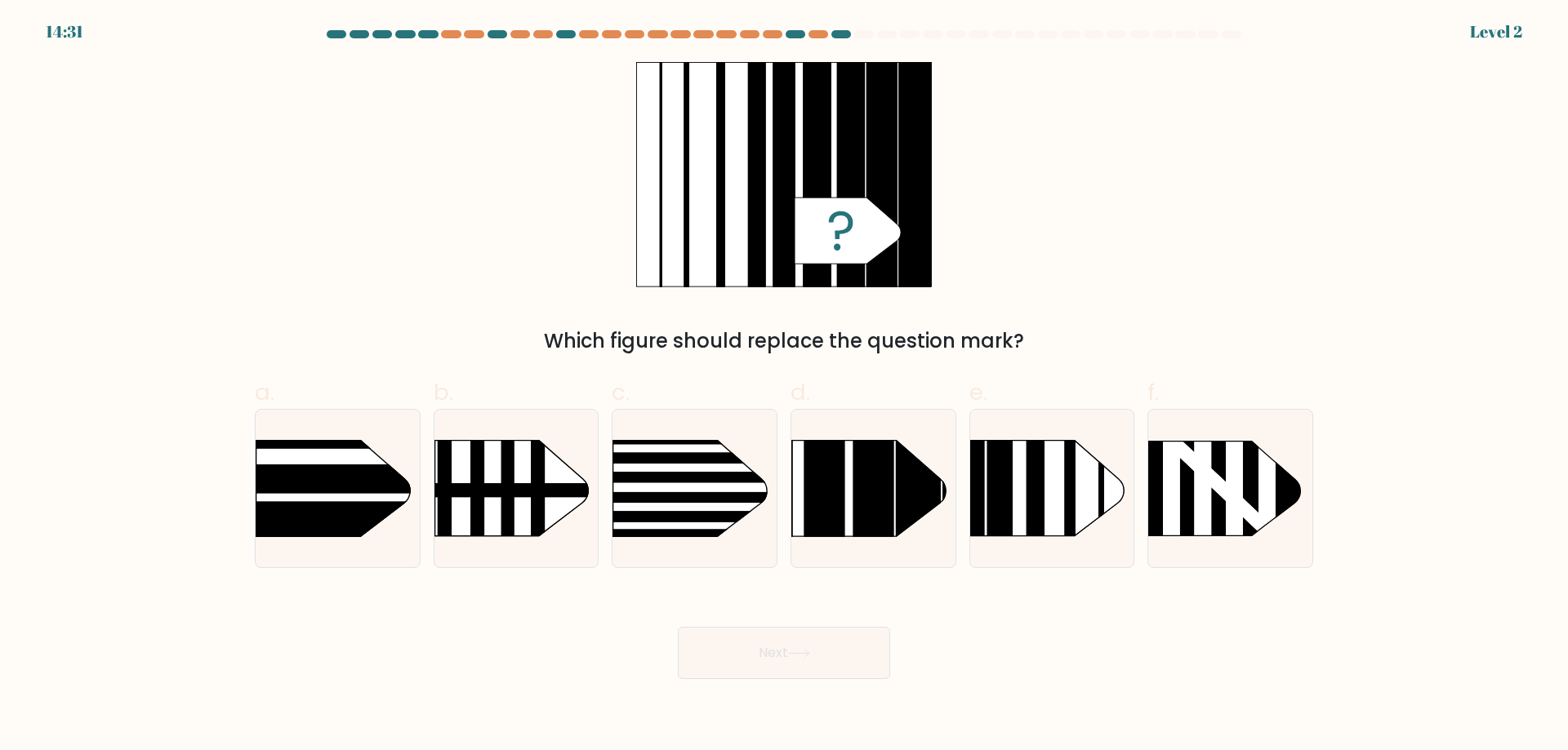
click at [862, 528] on rect at bounding box center [874, 406] width 40 height 325
click at [785, 386] on input "d." at bounding box center [784, 381] width 1 height 10
radio input "true"
click at [830, 658] on button "Next" at bounding box center [784, 653] width 212 height 53
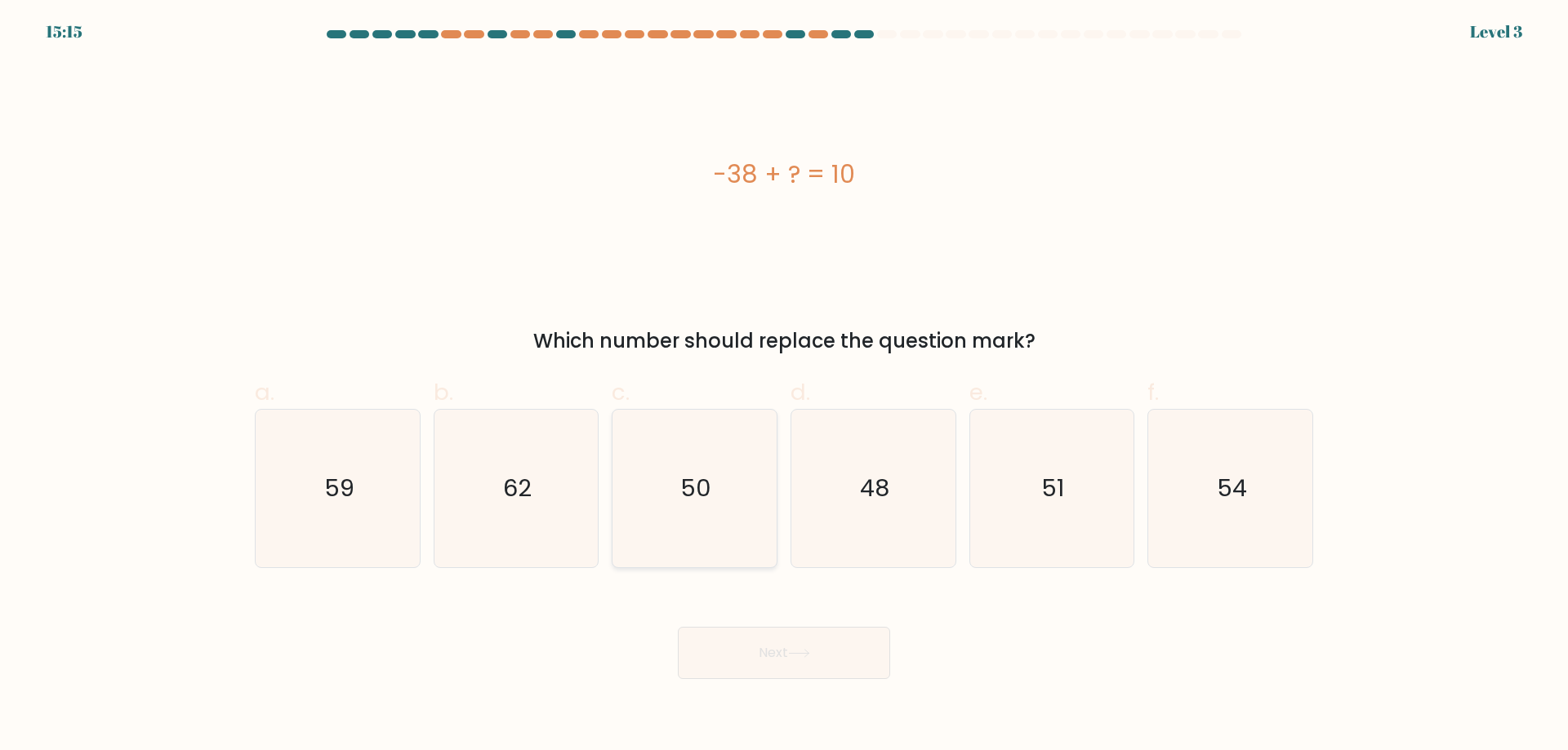
click at [693, 500] on text "50" at bounding box center [697, 488] width 31 height 33
click at [784, 386] on input "c. 50" at bounding box center [784, 381] width 1 height 10
radio input "true"
click at [762, 606] on div "Next" at bounding box center [783, 633] width 1078 height 91
drag, startPoint x: 773, startPoint y: 618, endPoint x: 776, endPoint y: 636, distance: 18.2
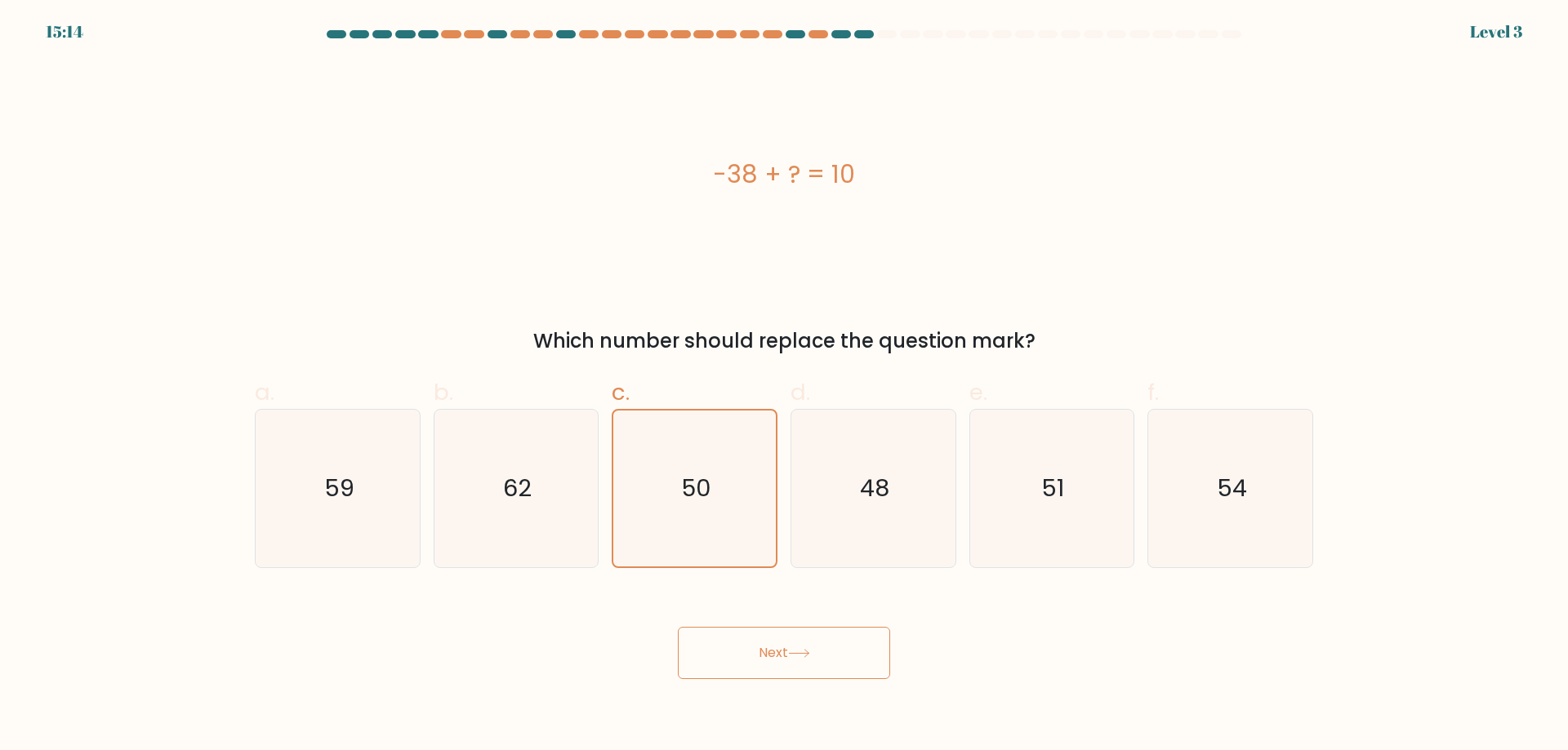
click at [773, 623] on div "Next" at bounding box center [783, 633] width 1078 height 91
click at [776, 637] on button "Next" at bounding box center [784, 653] width 212 height 53
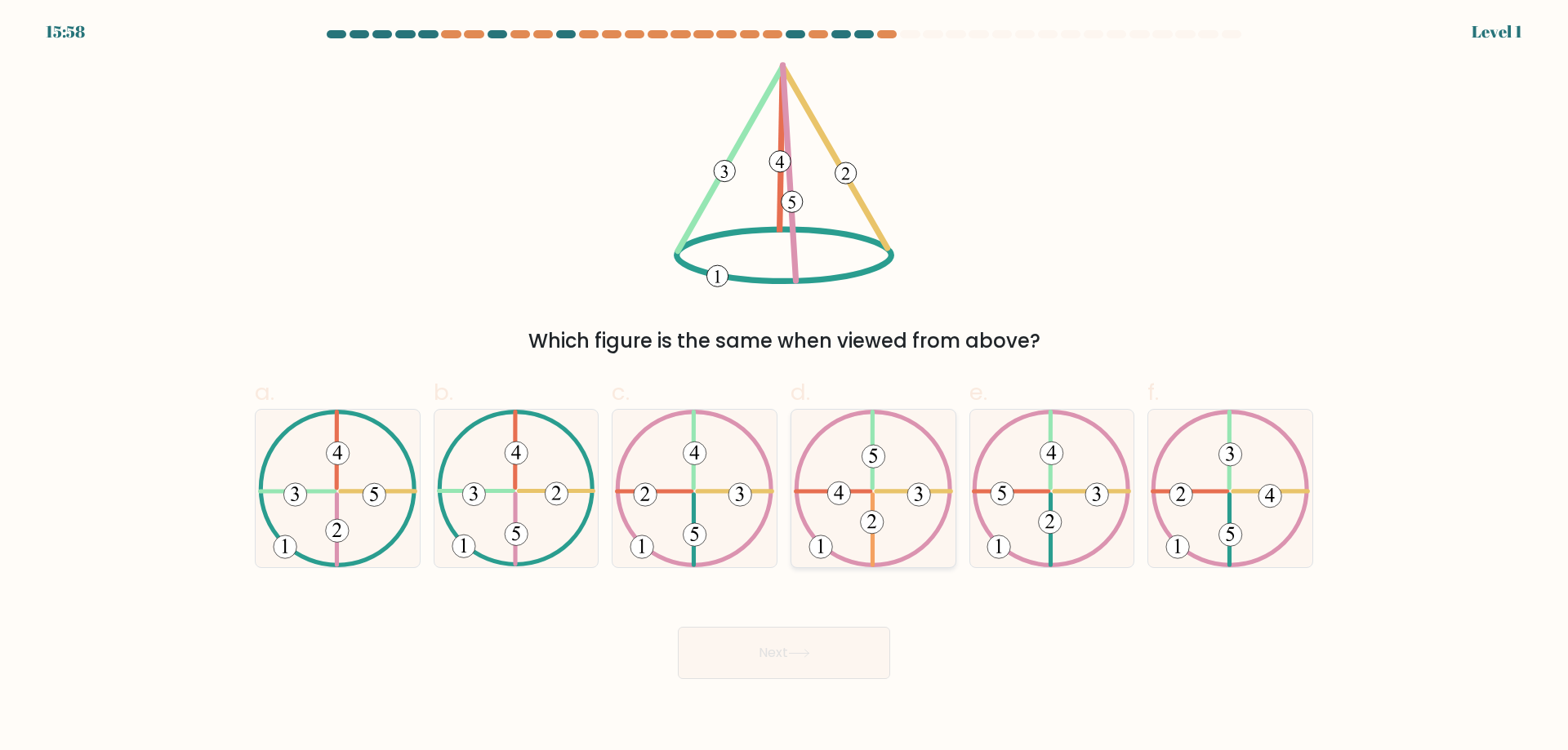
click at [819, 525] on icon at bounding box center [873, 488] width 159 height 158
click at [785, 386] on input "d." at bounding box center [784, 381] width 1 height 10
radio input "true"
click at [768, 660] on button "Next" at bounding box center [784, 653] width 212 height 53
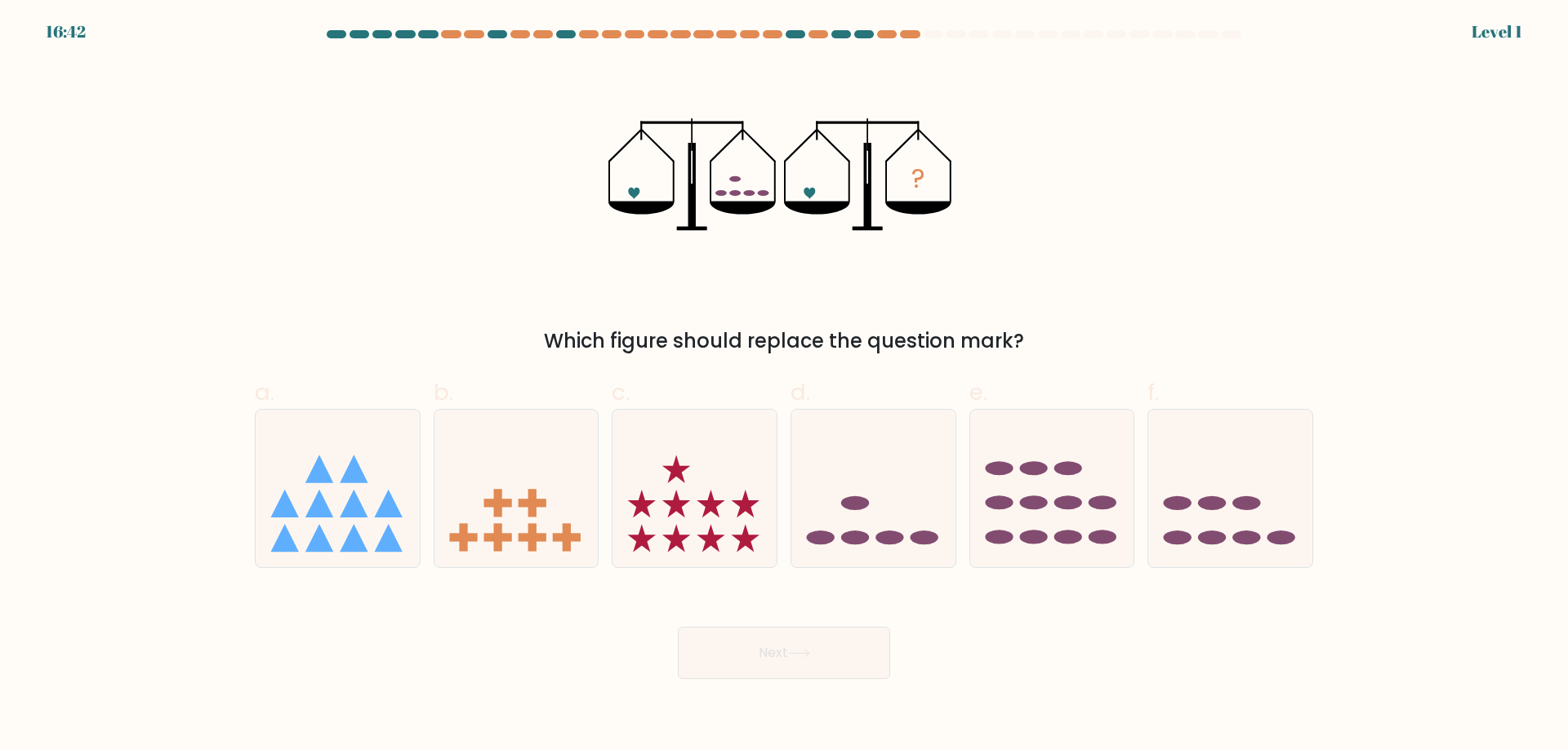
click at [670, 504] on icon at bounding box center [676, 504] width 28 height 28
click at [784, 386] on input "c." at bounding box center [784, 381] width 1 height 10
radio input "true"
click at [781, 670] on button "Next" at bounding box center [784, 653] width 212 height 53
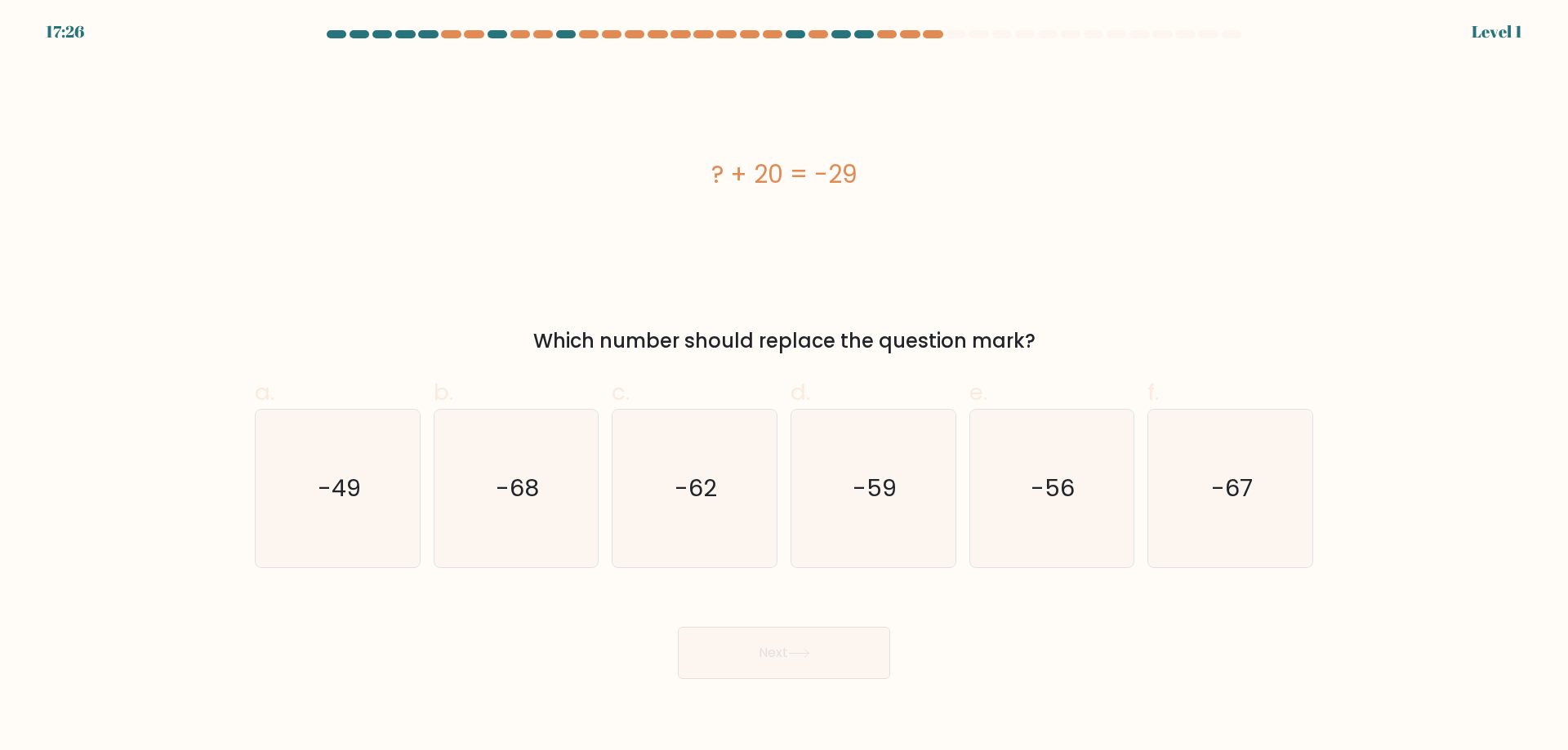
click at [847, 520] on icon "-59" at bounding box center [873, 488] width 158 height 158
click at [785, 386] on input "d. -59" at bounding box center [784, 381] width 1 height 10
radio input "true"
click at [810, 657] on icon at bounding box center [800, 654] width 22 height 9
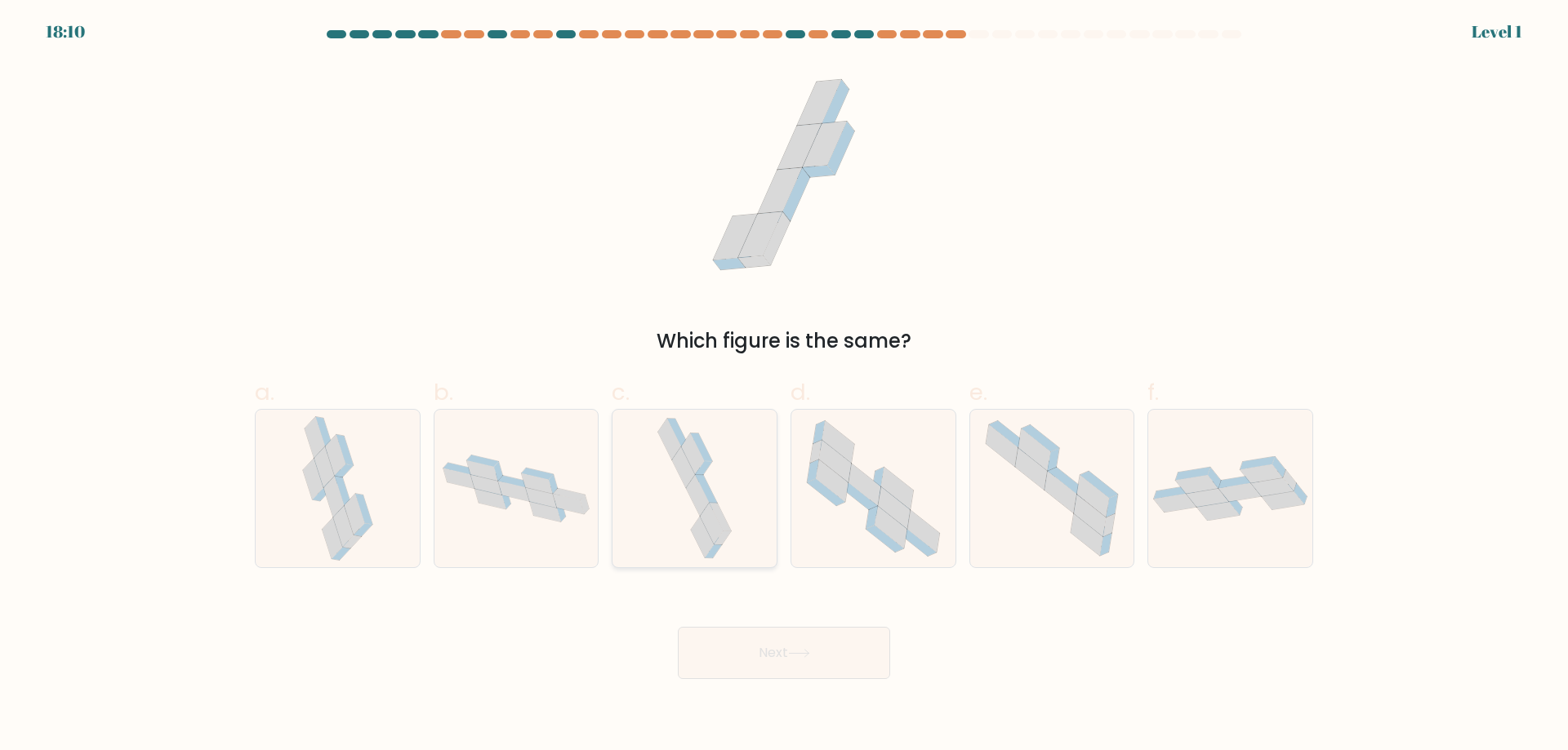
click at [695, 504] on icon at bounding box center [697, 495] width 23 height 40
click at [784, 386] on input "c." at bounding box center [784, 381] width 1 height 10
radio input "true"
drag, startPoint x: 774, startPoint y: 646, endPoint x: 817, endPoint y: 599, distance: 63.7
click at [776, 646] on button "Next" at bounding box center [784, 653] width 212 height 53
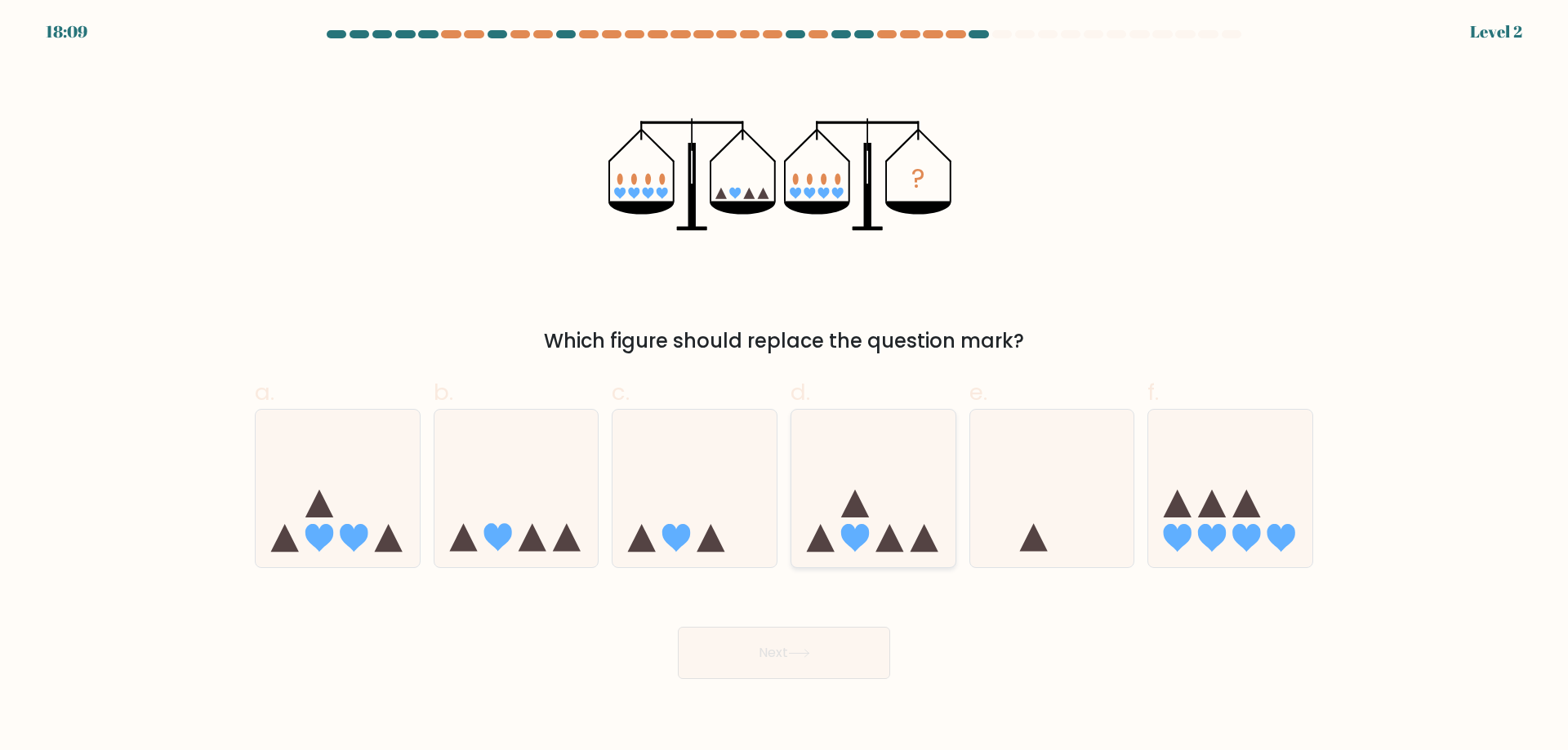
click at [838, 545] on icon at bounding box center [874, 487] width 165 height 135
click at [785, 386] on input "d." at bounding box center [784, 381] width 1 height 10
radio input "true"
click at [825, 654] on button "Next" at bounding box center [784, 653] width 212 height 53
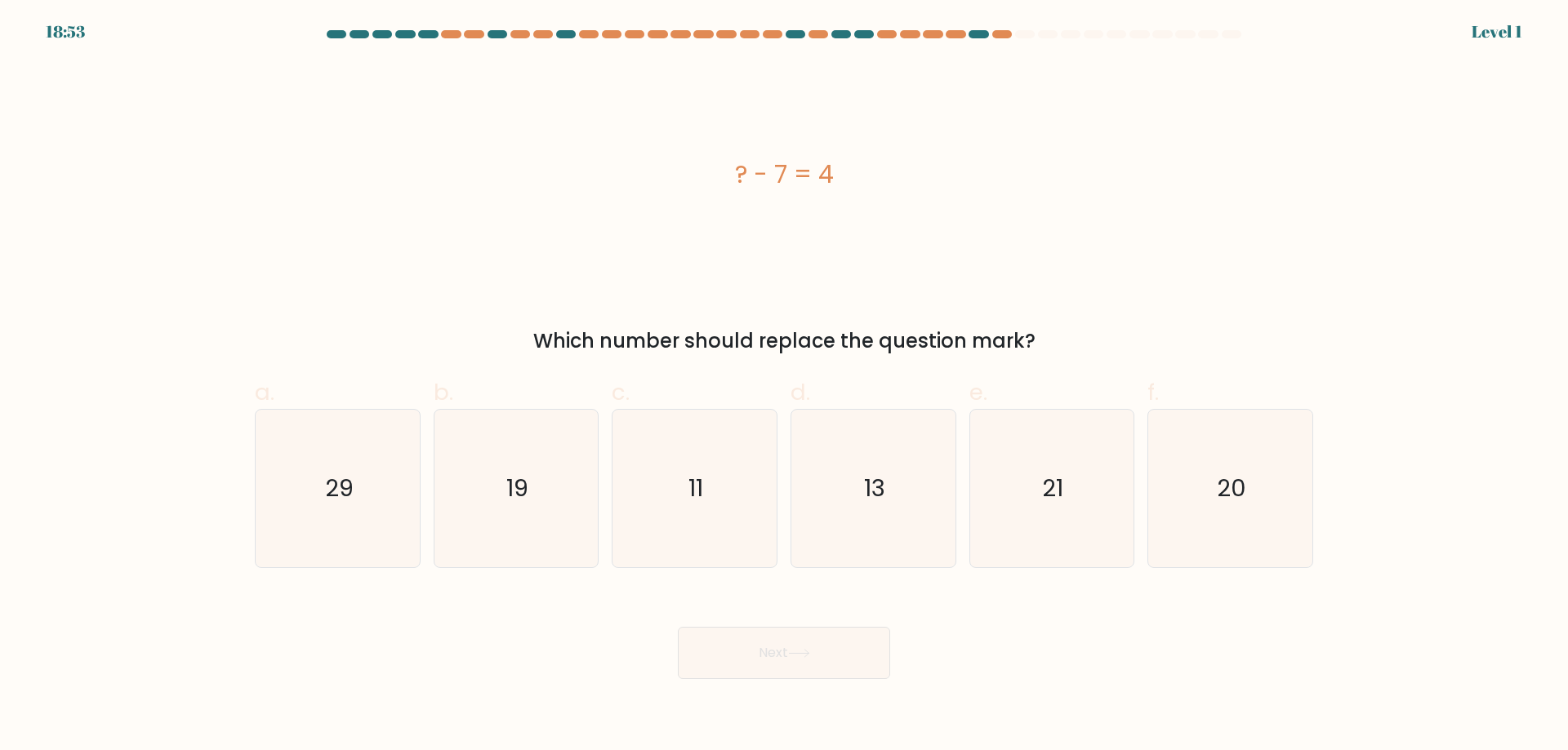
drag, startPoint x: 663, startPoint y: 528, endPoint x: 761, endPoint y: 602, distance: 122.8
click at [669, 530] on icon "11" at bounding box center [694, 488] width 158 height 158
click at [784, 386] on input "c. 11" at bounding box center [784, 381] width 1 height 10
radio input "true"
drag, startPoint x: 791, startPoint y: 652, endPoint x: 817, endPoint y: 607, distance: 52.0
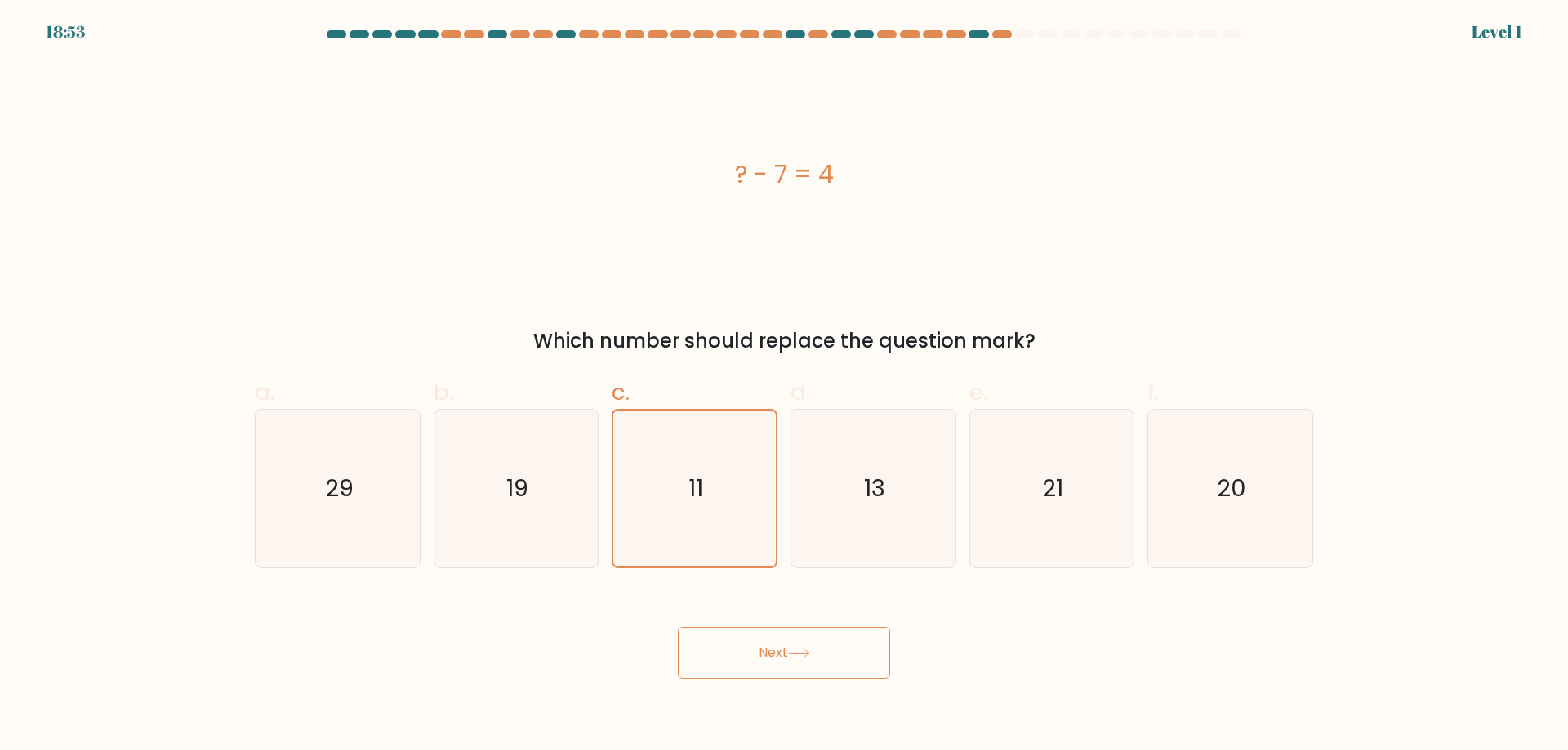
click at [795, 649] on button "Next" at bounding box center [784, 653] width 212 height 53
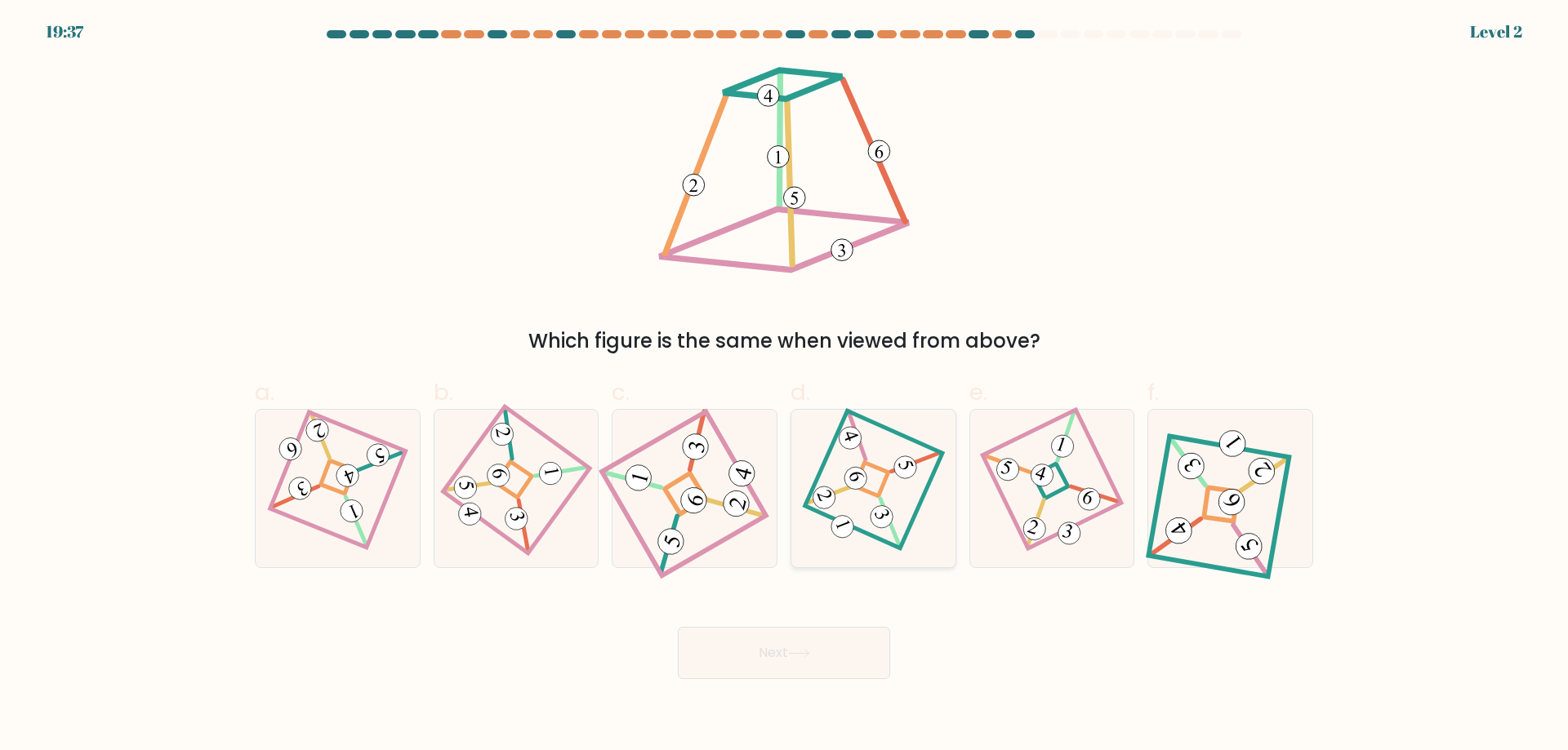
click at [835, 542] on icon at bounding box center [874, 488] width 109 height 126
click at [785, 386] on input "d." at bounding box center [784, 381] width 1 height 10
radio input "true"
click at [824, 666] on button "Next" at bounding box center [784, 653] width 212 height 53
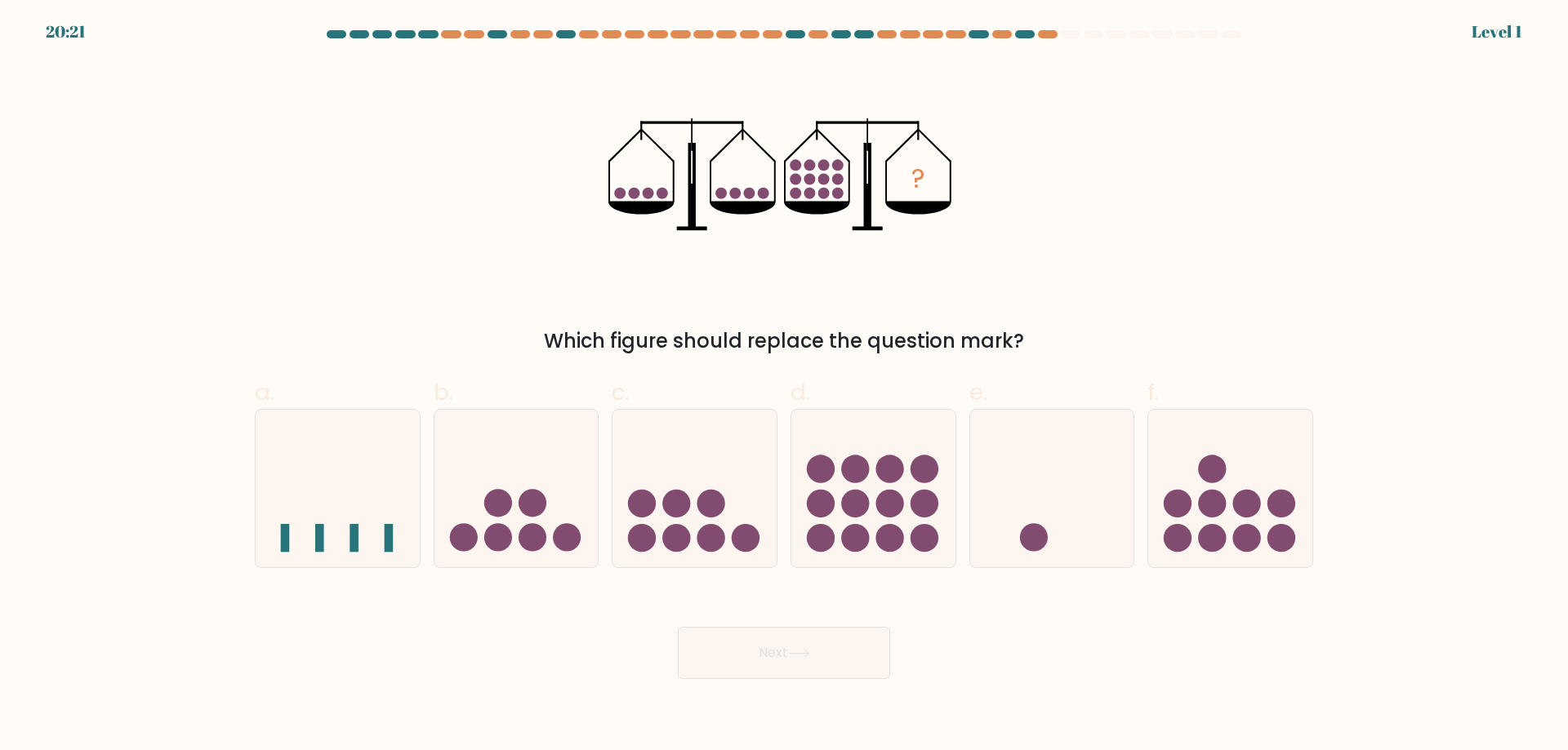
click at [712, 525] on circle at bounding box center [712, 538] width 28 height 28
click at [784, 386] on input "c." at bounding box center [784, 381] width 1 height 10
radio input "true"
drag, startPoint x: 762, startPoint y: 633, endPoint x: 771, endPoint y: 635, distance: 9.2
click at [764, 635] on button "Next" at bounding box center [784, 653] width 212 height 53
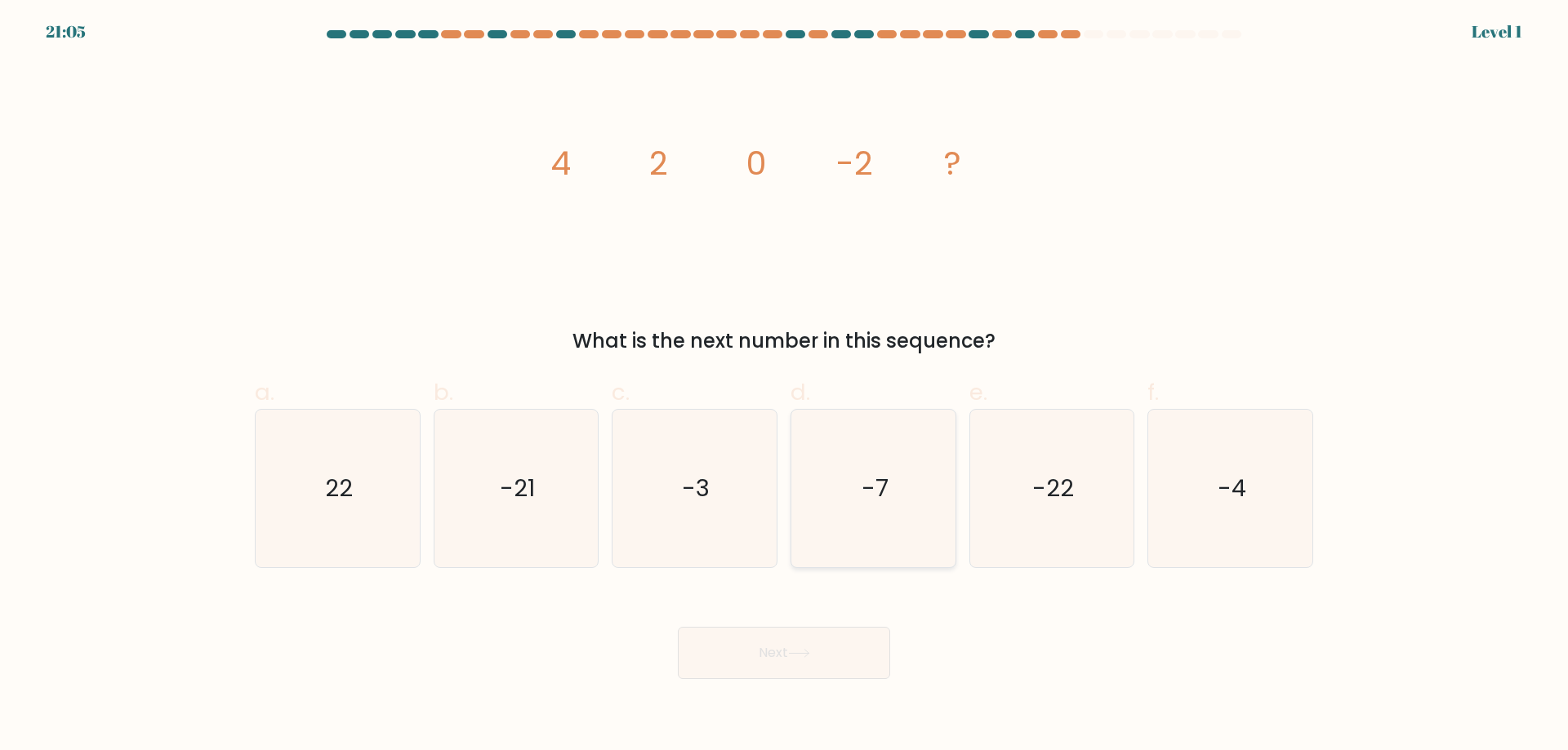
click at [825, 511] on icon "-7" at bounding box center [873, 488] width 158 height 158
click at [785, 386] on input "d. -7" at bounding box center [784, 381] width 1 height 10
radio input "true"
click at [818, 666] on button "Next" at bounding box center [784, 653] width 212 height 53
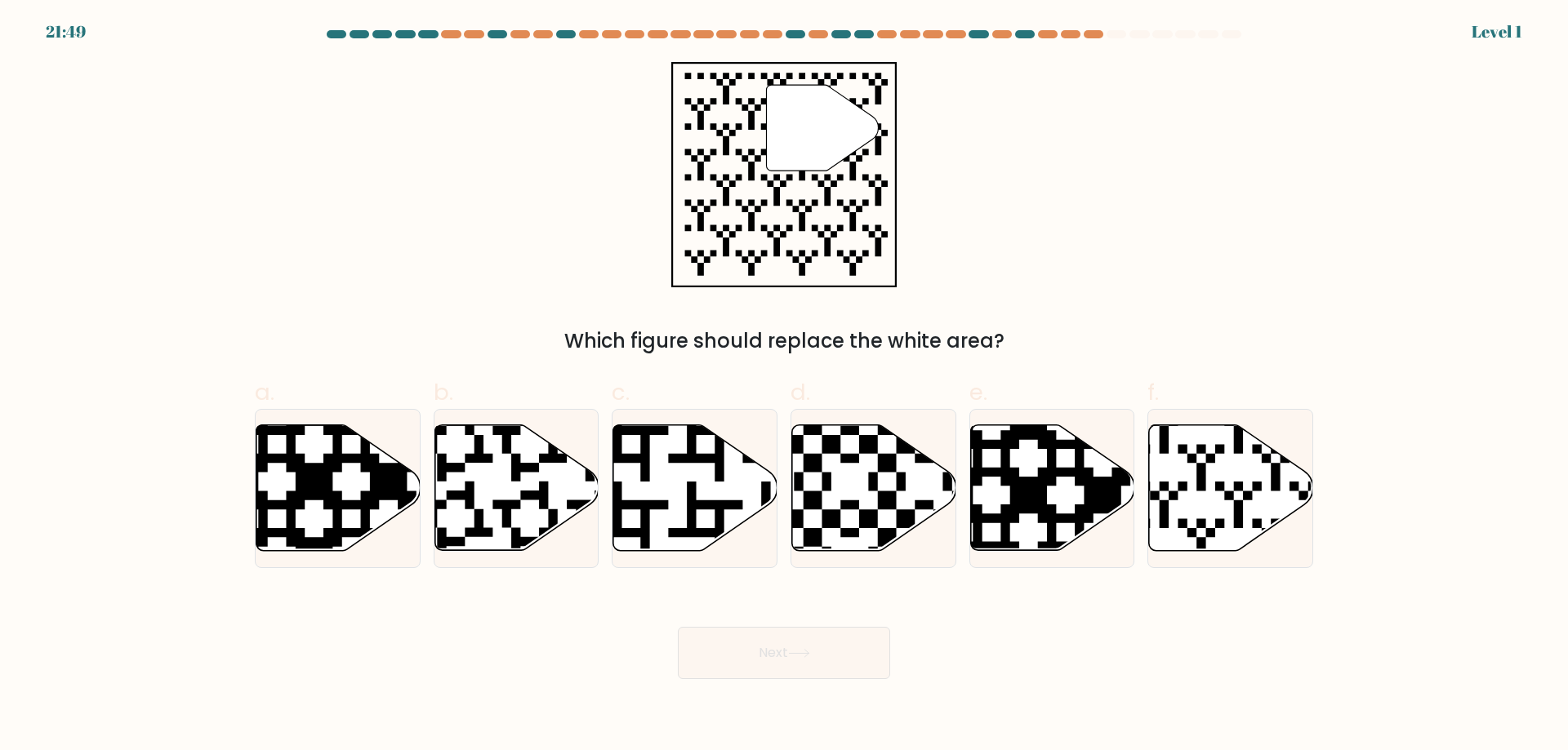
click at [746, 563] on div at bounding box center [694, 488] width 165 height 159
click at [784, 386] on input "c." at bounding box center [784, 381] width 1 height 10
radio input "true"
drag, startPoint x: 775, startPoint y: 644, endPoint x: 792, endPoint y: 647, distance: 17.3
click at [787, 647] on button "Next" at bounding box center [784, 653] width 212 height 53
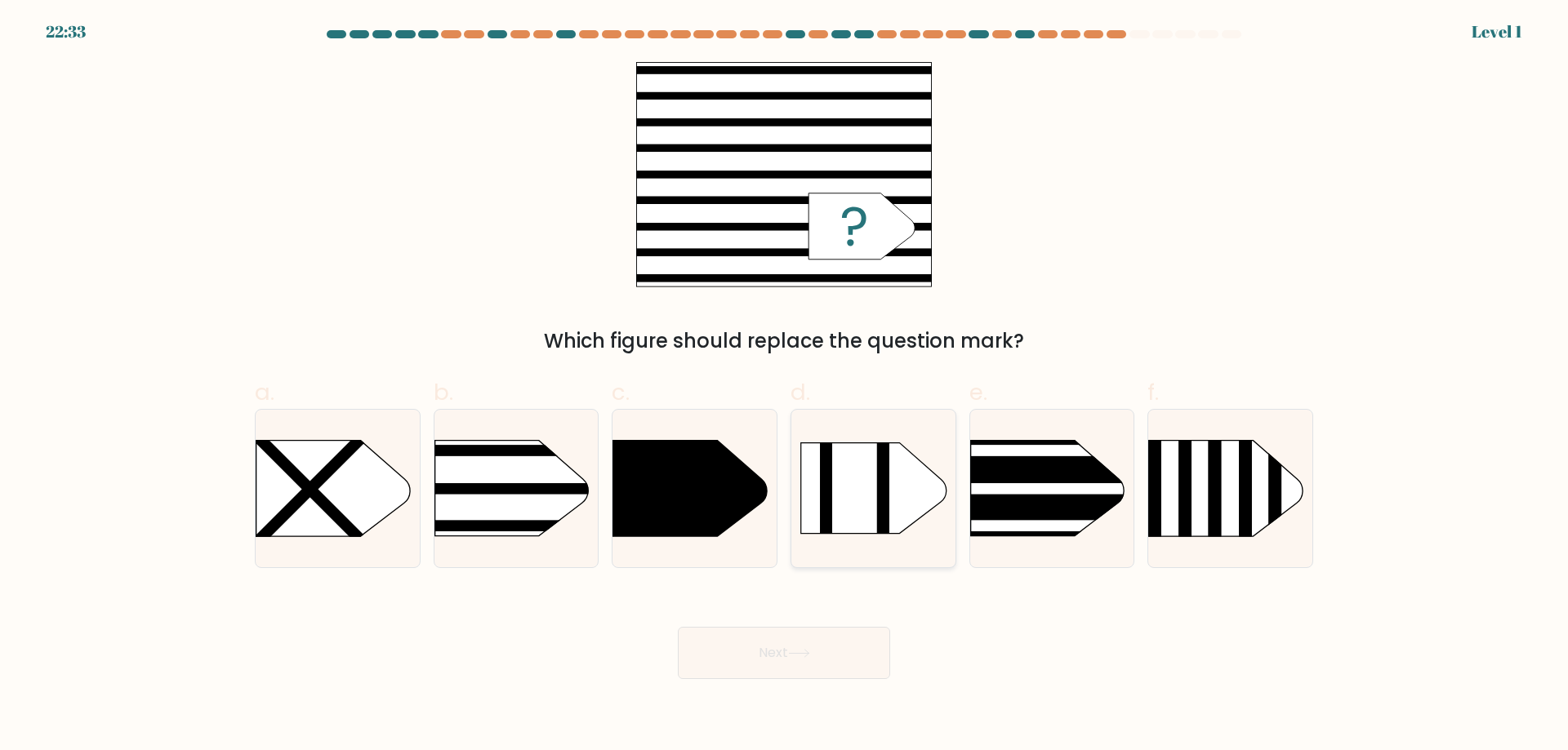
click at [878, 549] on div at bounding box center [874, 488] width 165 height 159
click at [785, 386] on input "d." at bounding box center [784, 381] width 1 height 10
radio input "true"
click at [819, 677] on button "Next" at bounding box center [784, 653] width 212 height 53
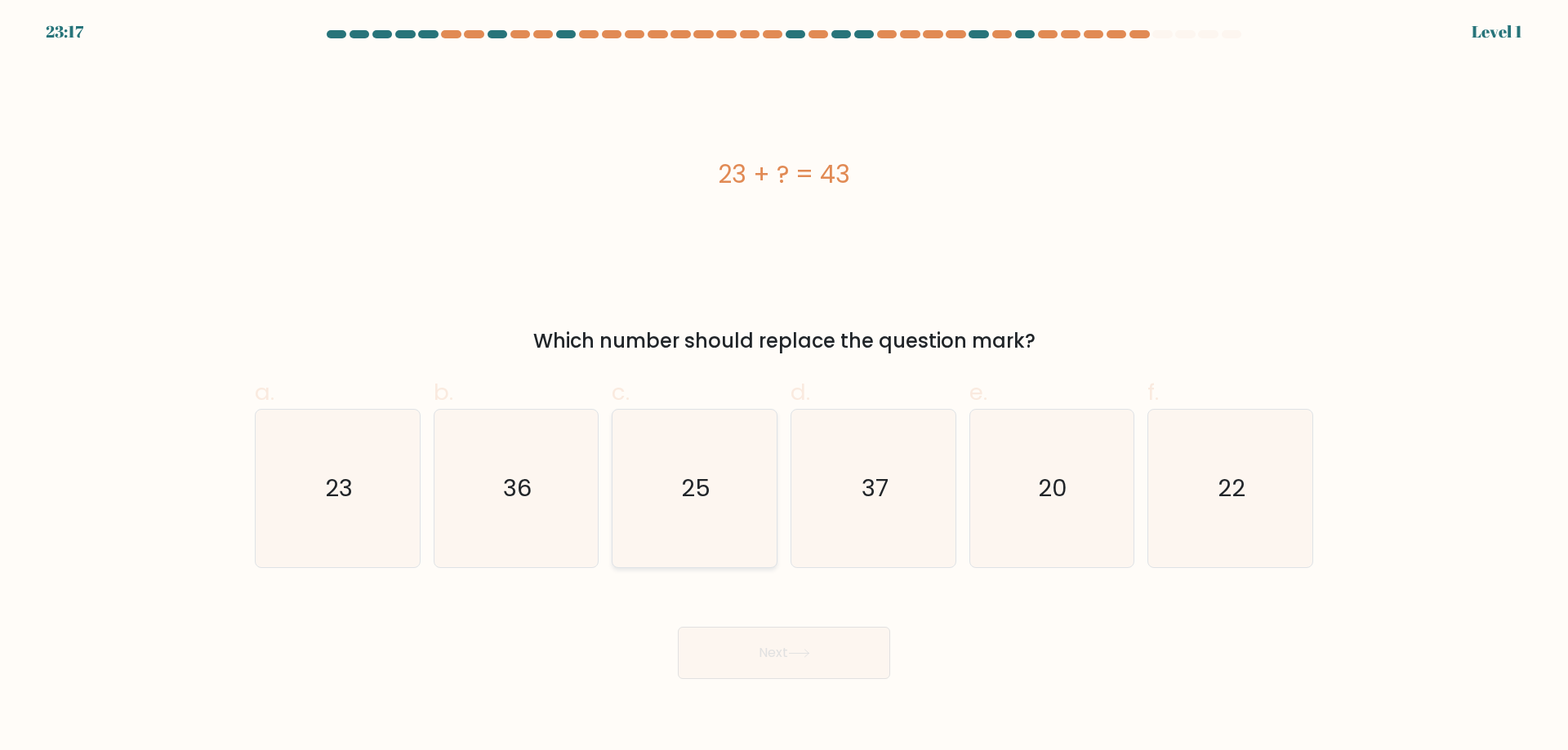
click at [712, 527] on icon "25" at bounding box center [694, 488] width 158 height 158
click at [784, 386] on input "c. 25" at bounding box center [784, 381] width 1 height 10
radio input "true"
drag, startPoint x: 762, startPoint y: 654, endPoint x: 783, endPoint y: 637, distance: 27.0
click at [763, 654] on button "Next" at bounding box center [784, 653] width 212 height 53
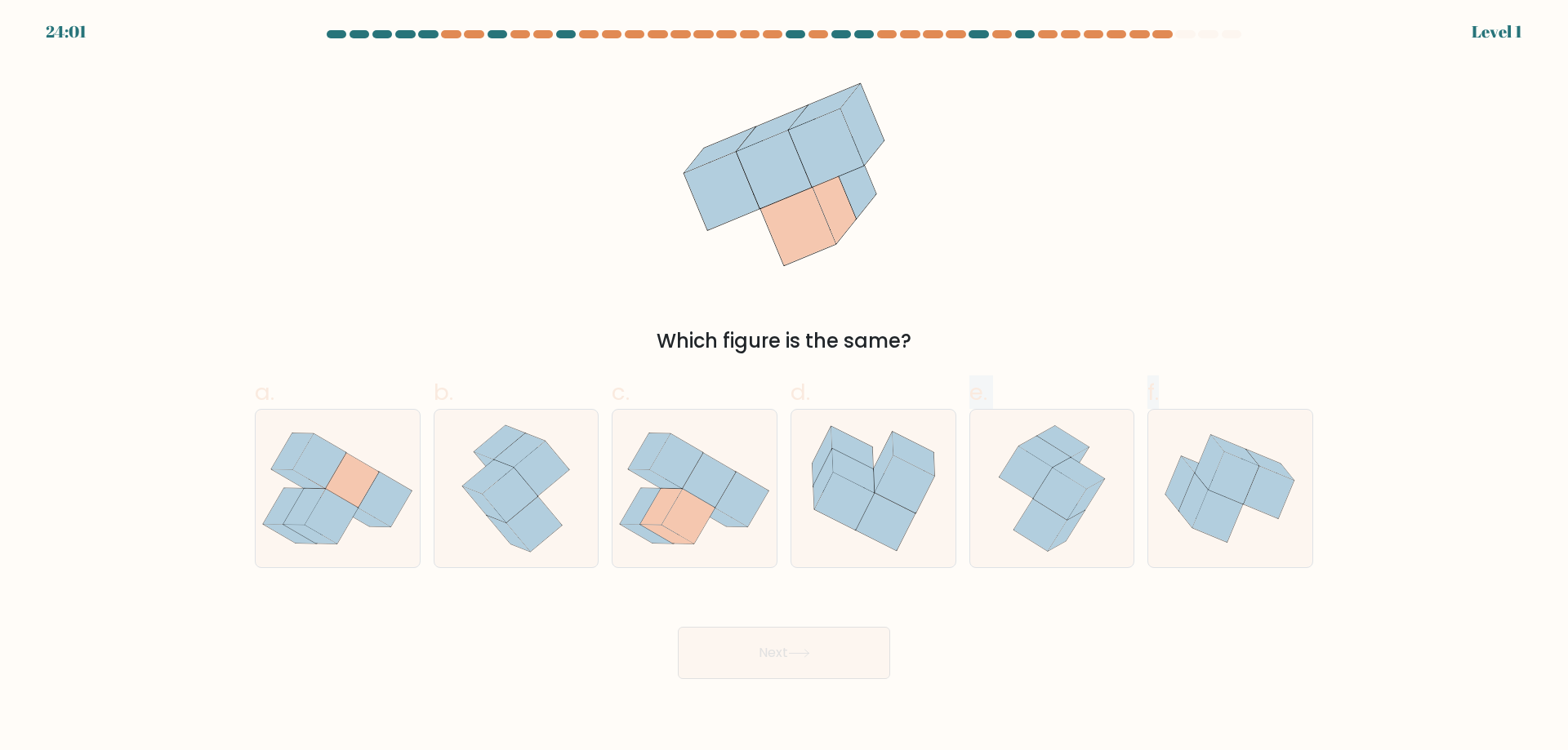
click at [810, 574] on form at bounding box center [784, 355] width 1568 height 649
click at [800, 646] on button "Next" at bounding box center [784, 653] width 212 height 53
click at [662, 512] on icon at bounding box center [661, 507] width 42 height 36
click at [784, 386] on input "c." at bounding box center [784, 381] width 1 height 10
radio input "true"
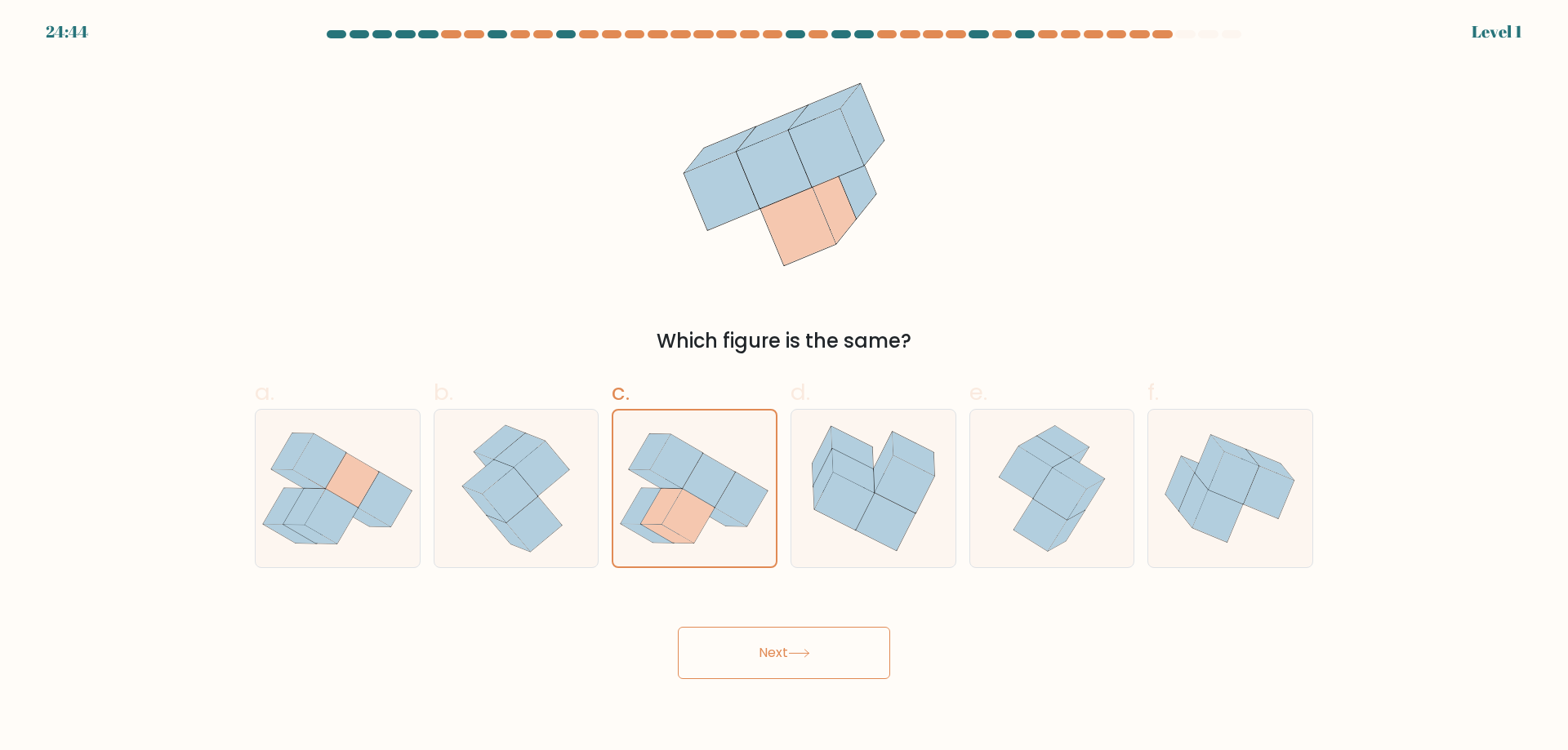
drag, startPoint x: 750, startPoint y: 640, endPoint x: 798, endPoint y: 611, distance: 56.1
click at [753, 640] on button "Next" at bounding box center [784, 653] width 212 height 53
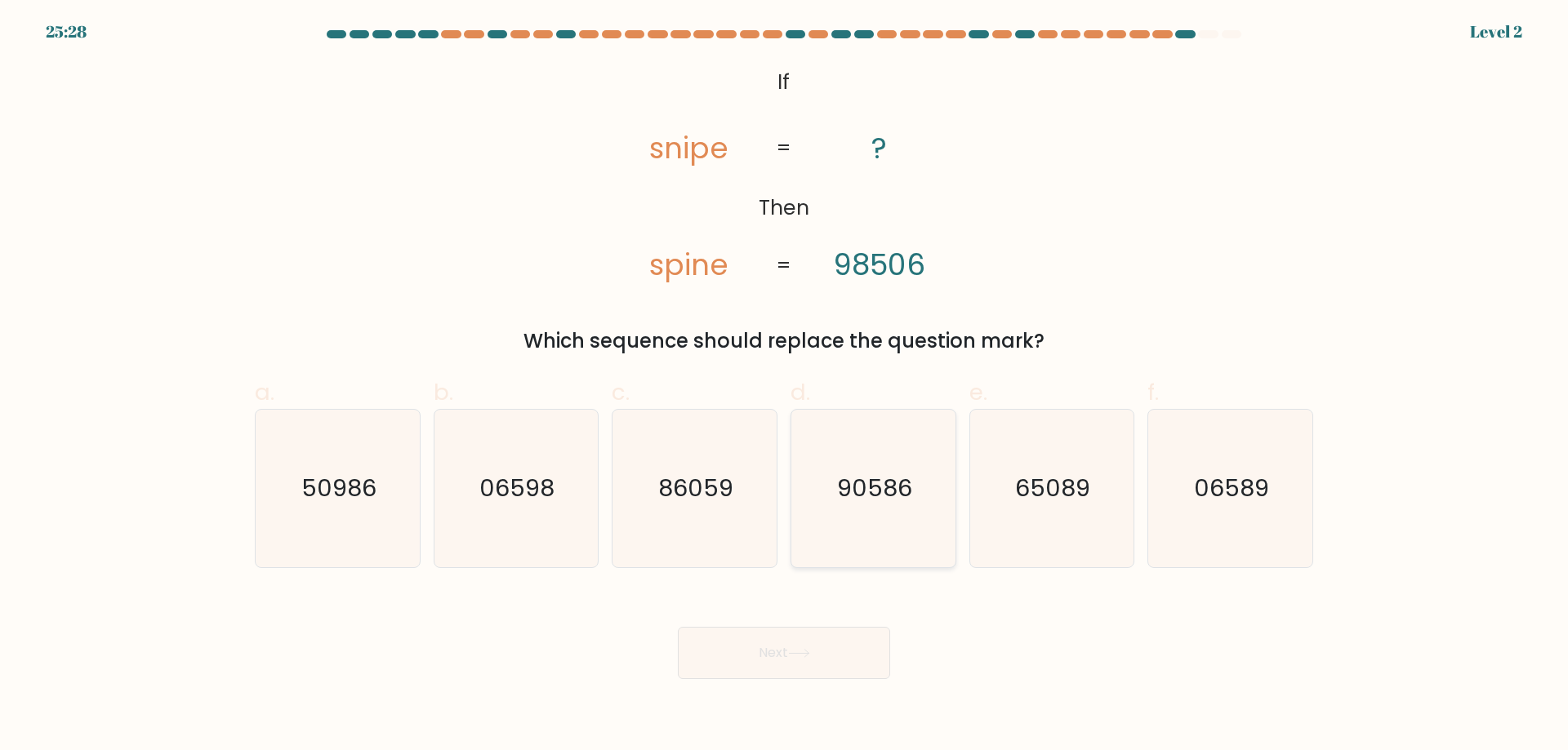
click at [821, 547] on icon "90586" at bounding box center [873, 488] width 158 height 158
click at [785, 386] on input "d. 90586" at bounding box center [784, 381] width 1 height 10
radio input "true"
click at [810, 650] on icon at bounding box center [800, 654] width 22 height 9
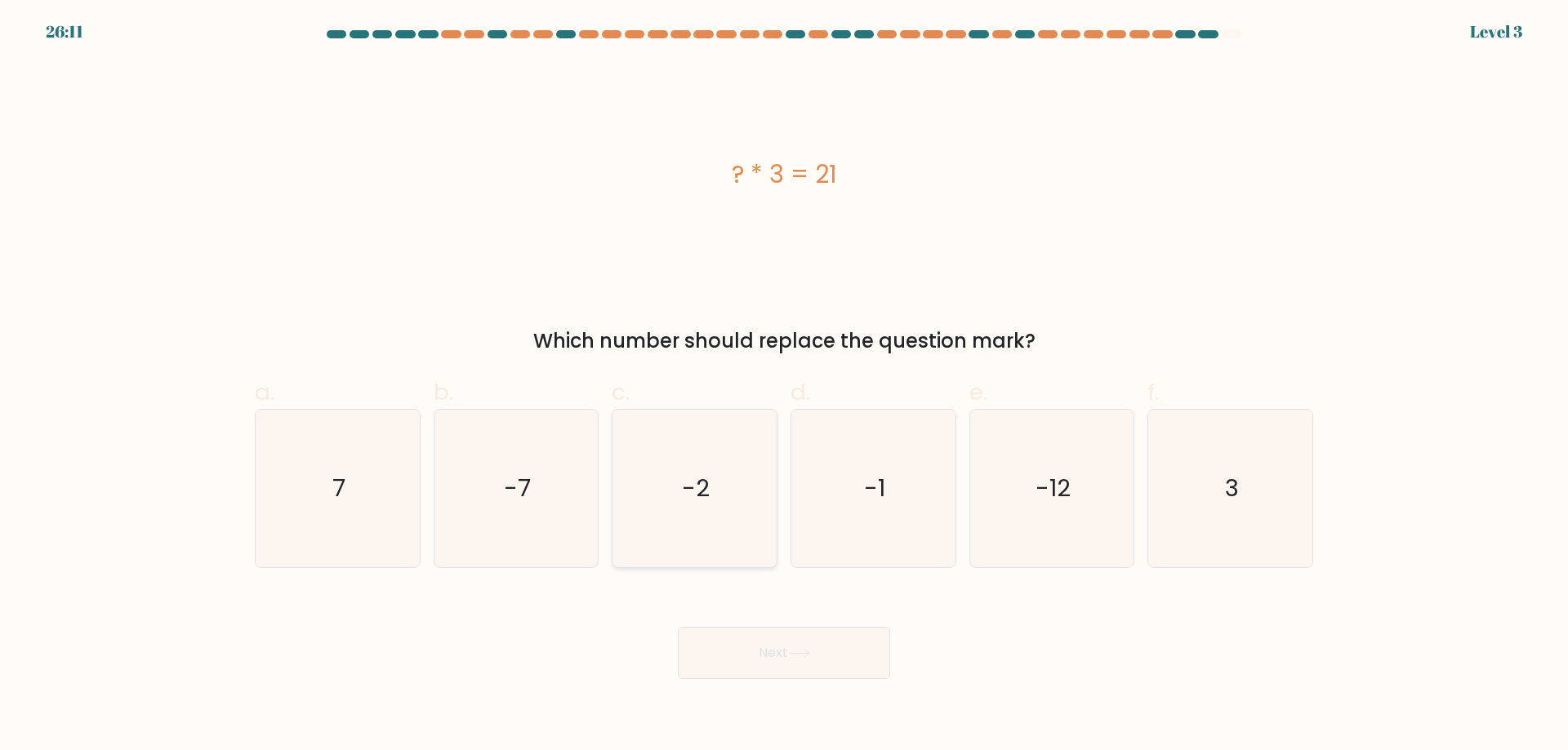
click at [680, 518] on icon "-2" at bounding box center [694, 488] width 158 height 158
click at [784, 386] on input "c. -2" at bounding box center [784, 381] width 1 height 10
radio input "true"
click at [751, 660] on button "Next" at bounding box center [784, 653] width 212 height 53
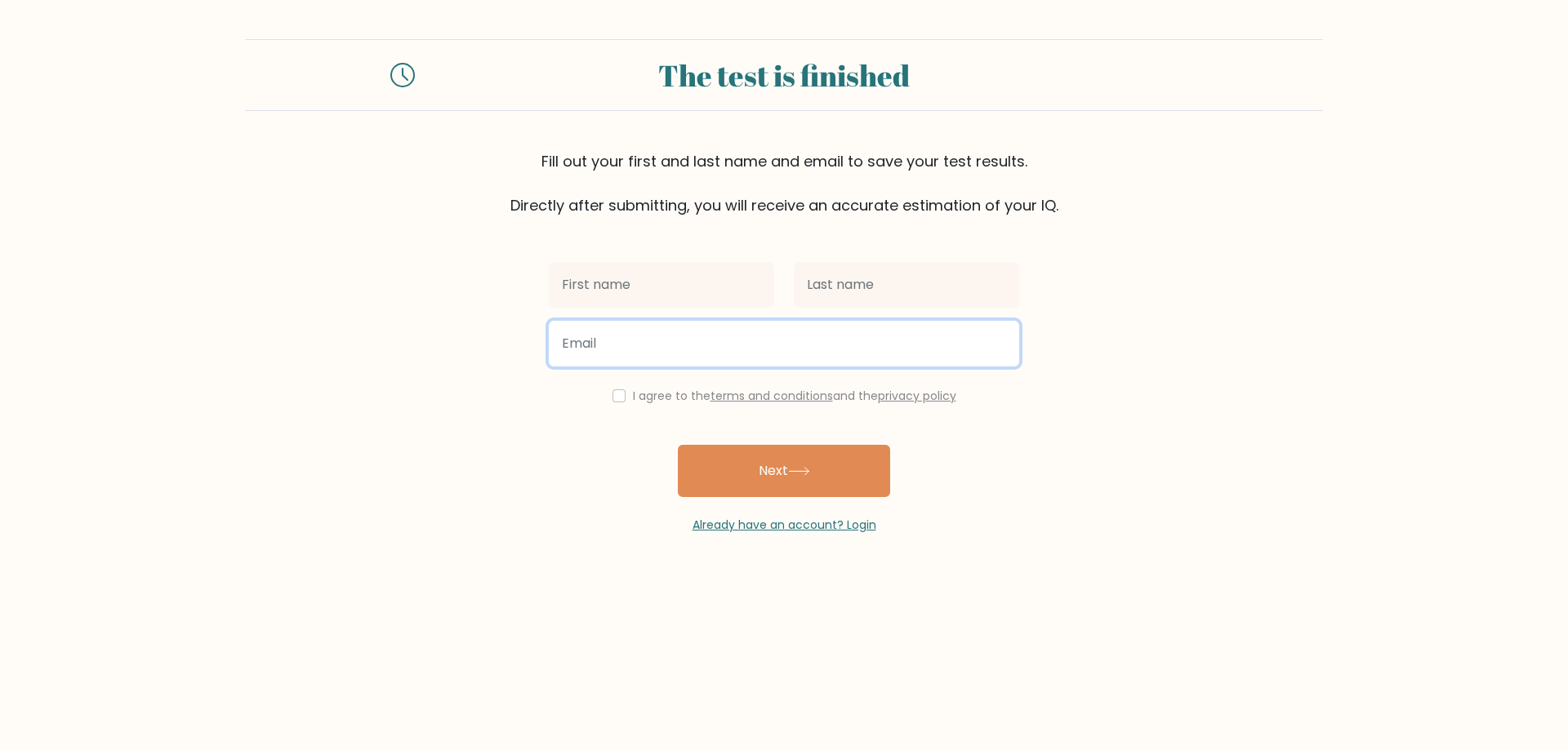
click at [763, 344] on input "email" at bounding box center [784, 344] width 470 height 46
